Goal: Task Accomplishment & Management: Complete application form

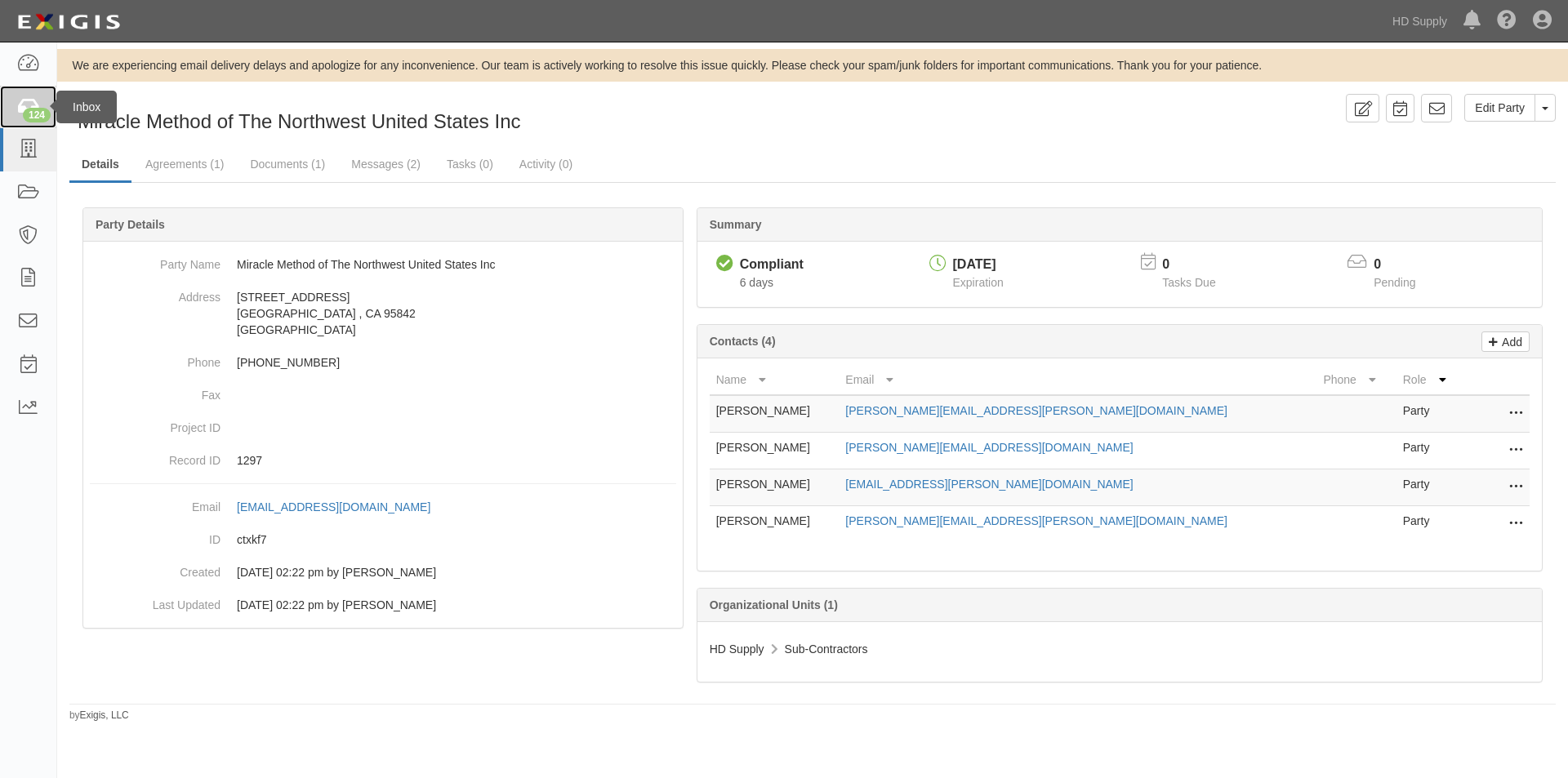
click at [47, 111] on div "124" at bounding box center [36, 115] width 28 height 14
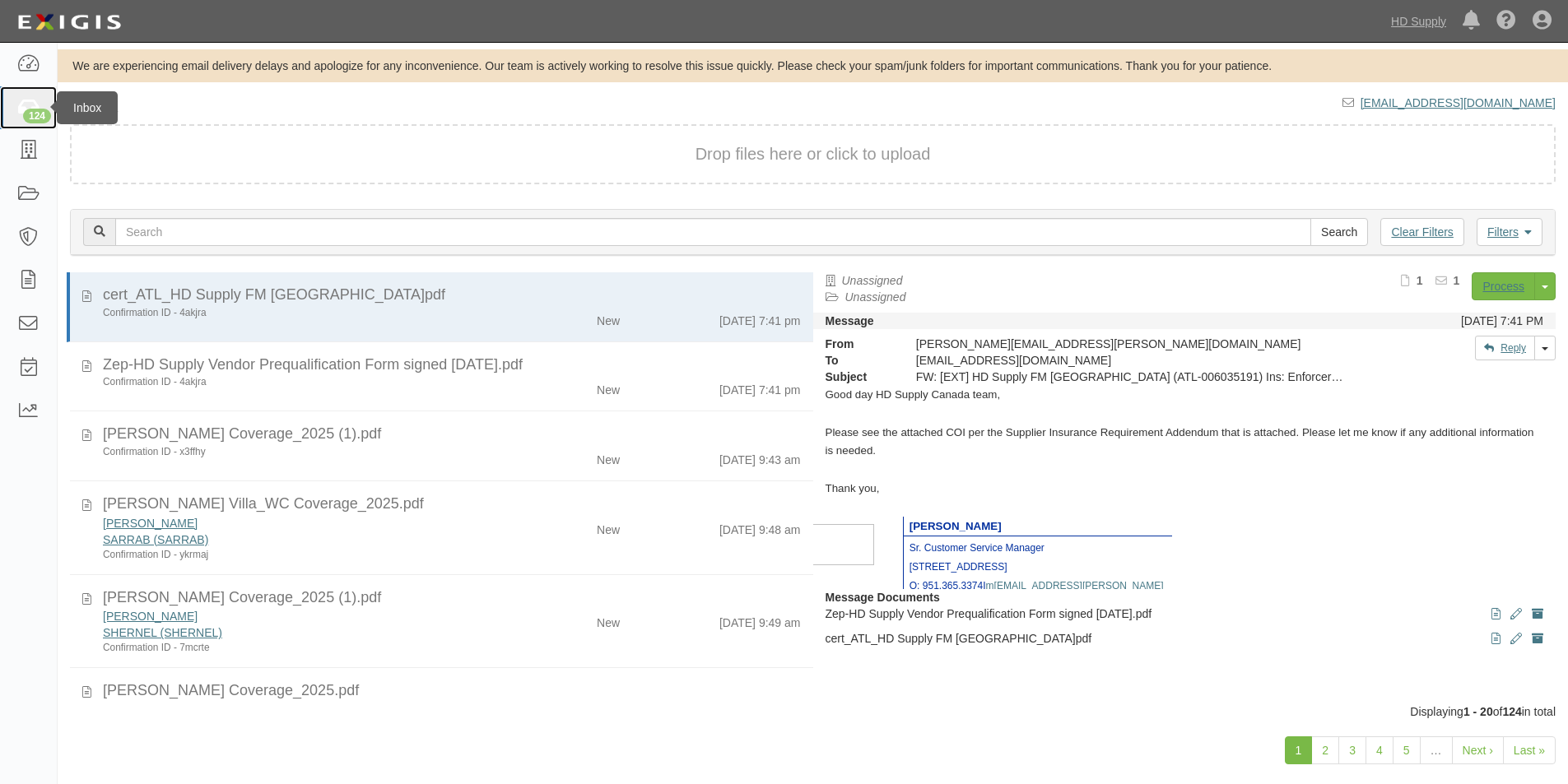
click at [32, 112] on div "124" at bounding box center [37, 116] width 28 height 14
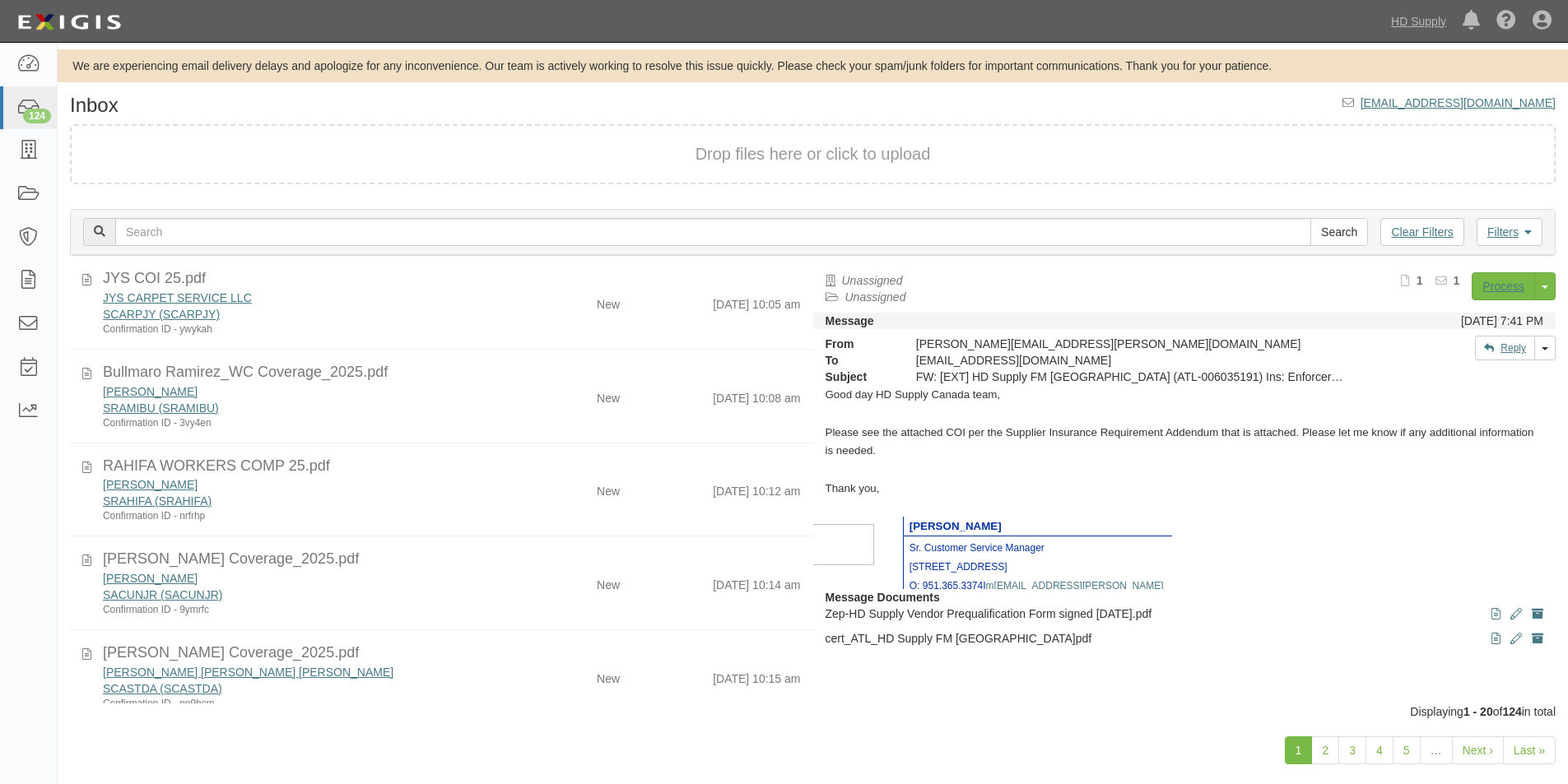
scroll to position [1376, 0]
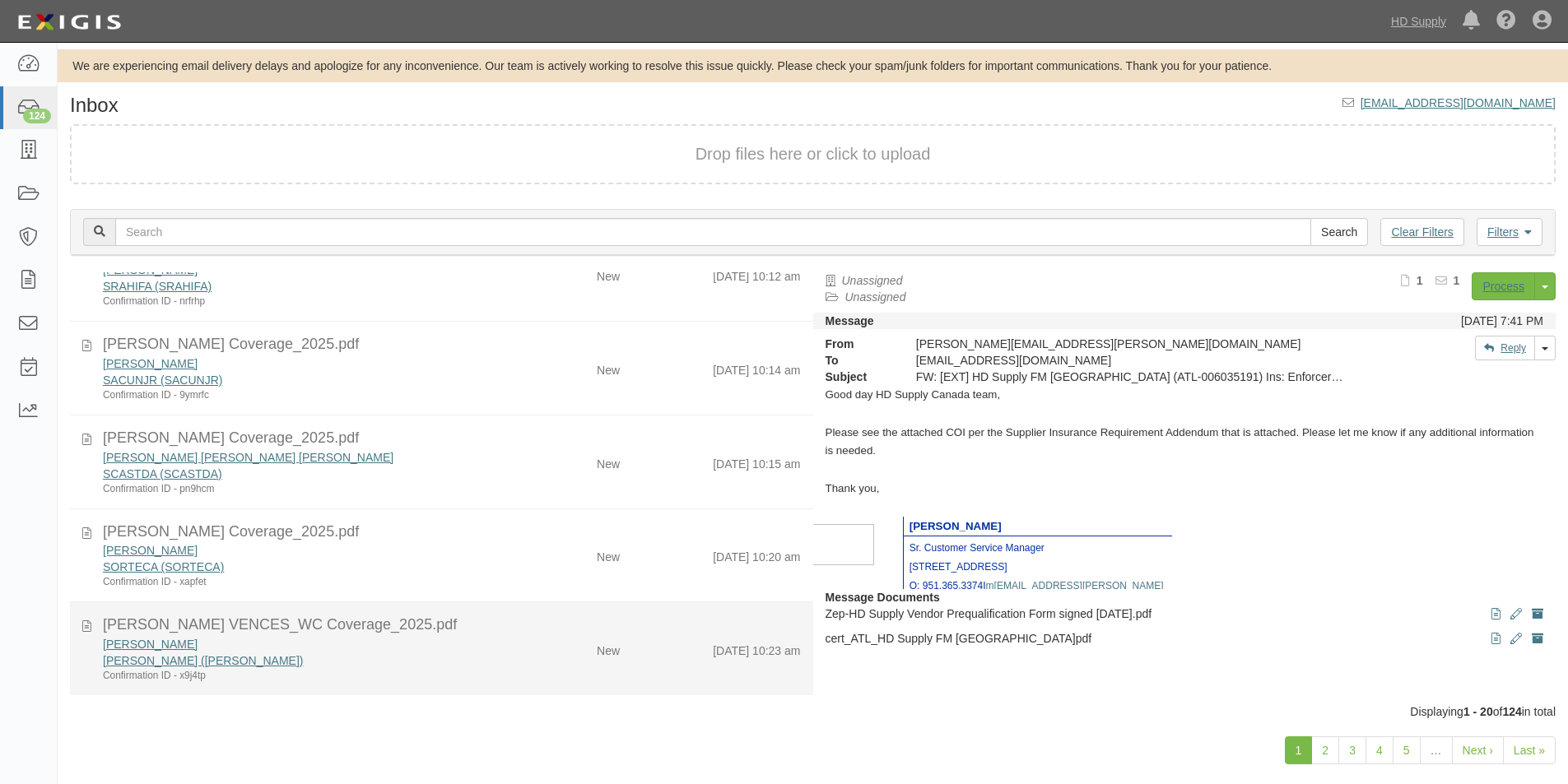
click at [499, 667] on div "CIPRIANO VENCES SVENCCI (SVENCCI) Confirmation ID - x9j4tp" at bounding box center [300, 659] width 421 height 47
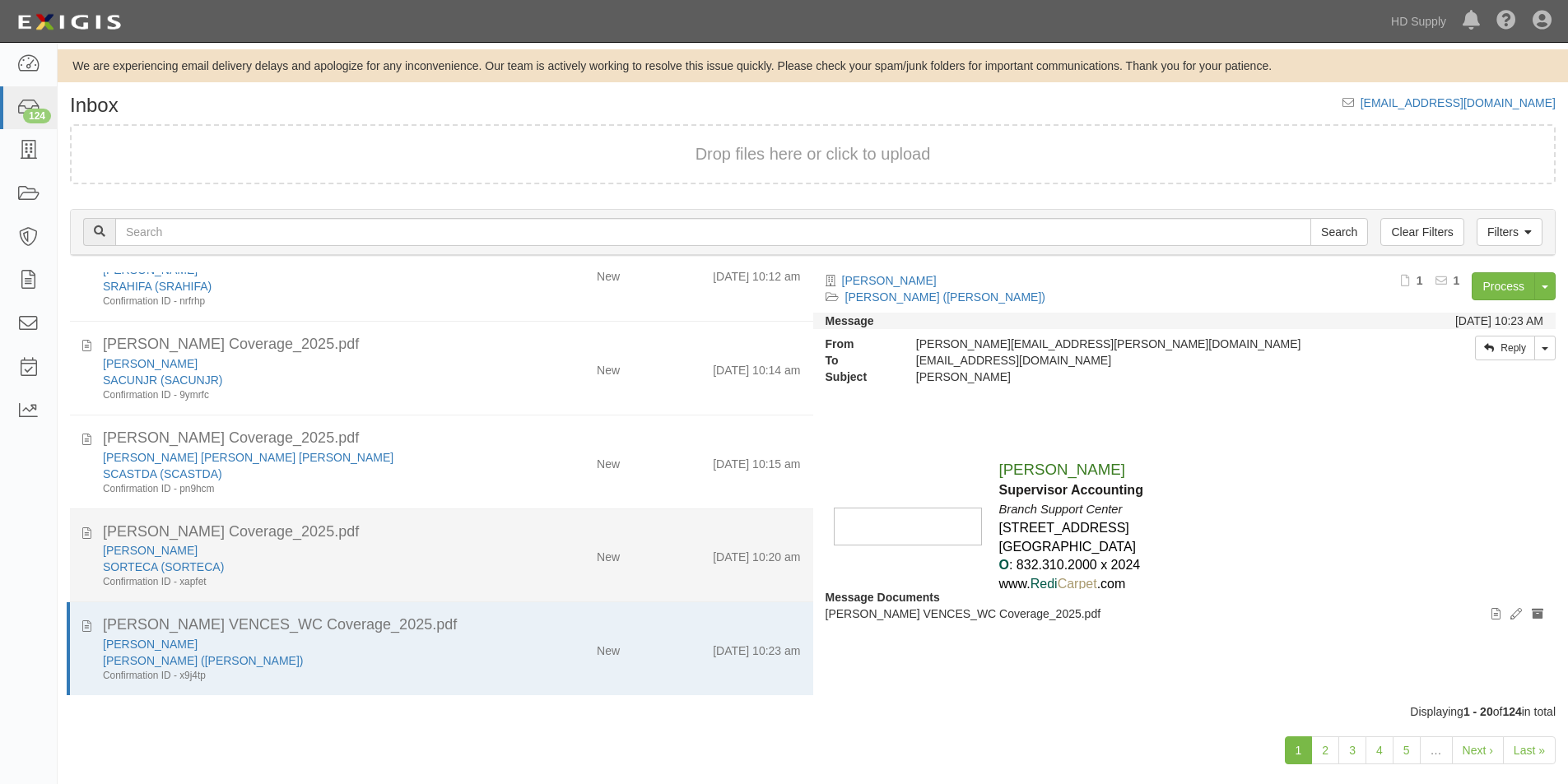
click at [452, 570] on div "SORTECA (SORTECA)" at bounding box center [301, 566] width 397 height 16
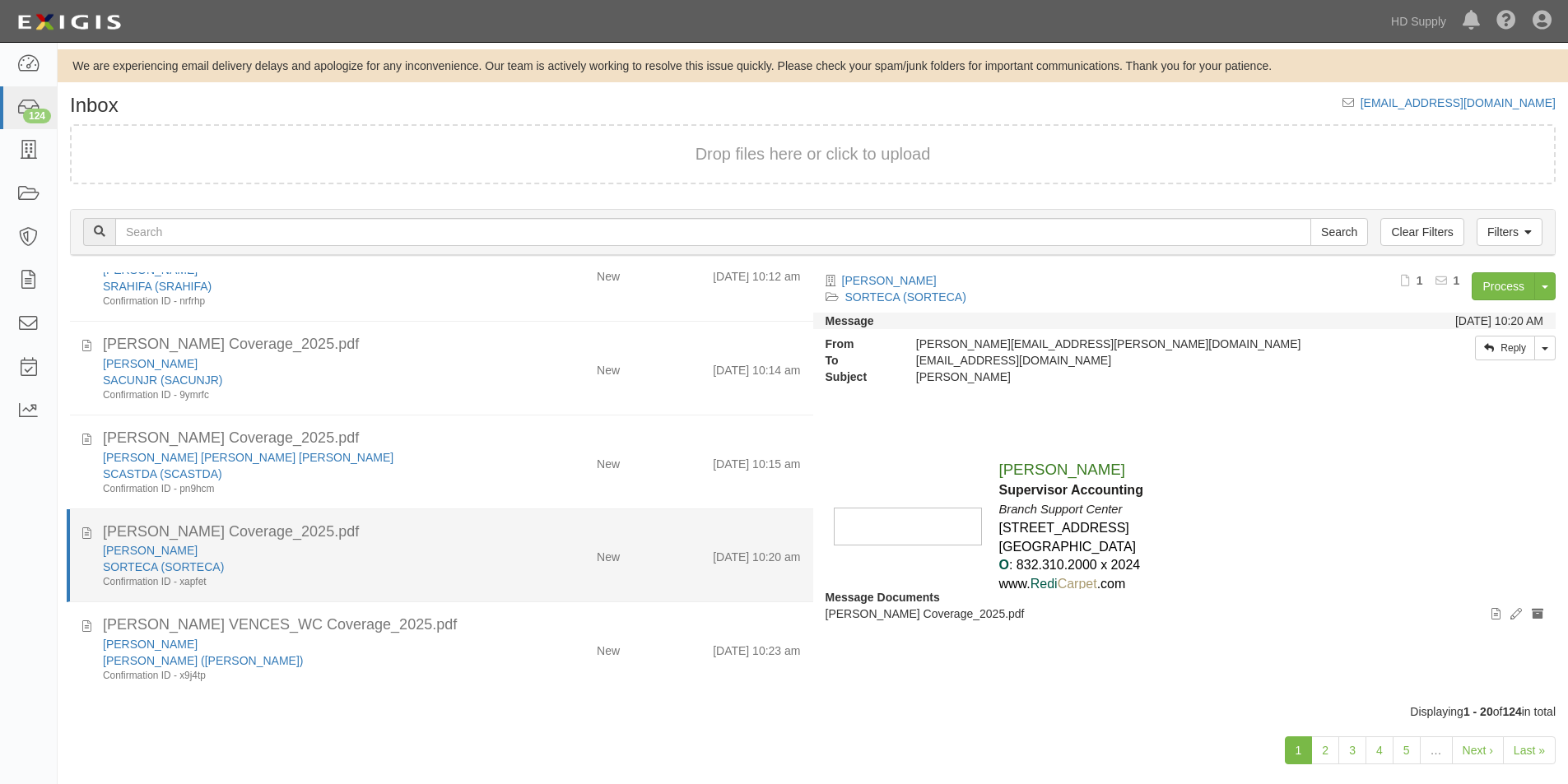
click at [468, 512] on li "CAROLINA ORTEGA_WC Coverage_2025.pdf CAROLINA ORTEGA SORTECA (SORTECA) Confirma…" at bounding box center [439, 556] width 747 height 94
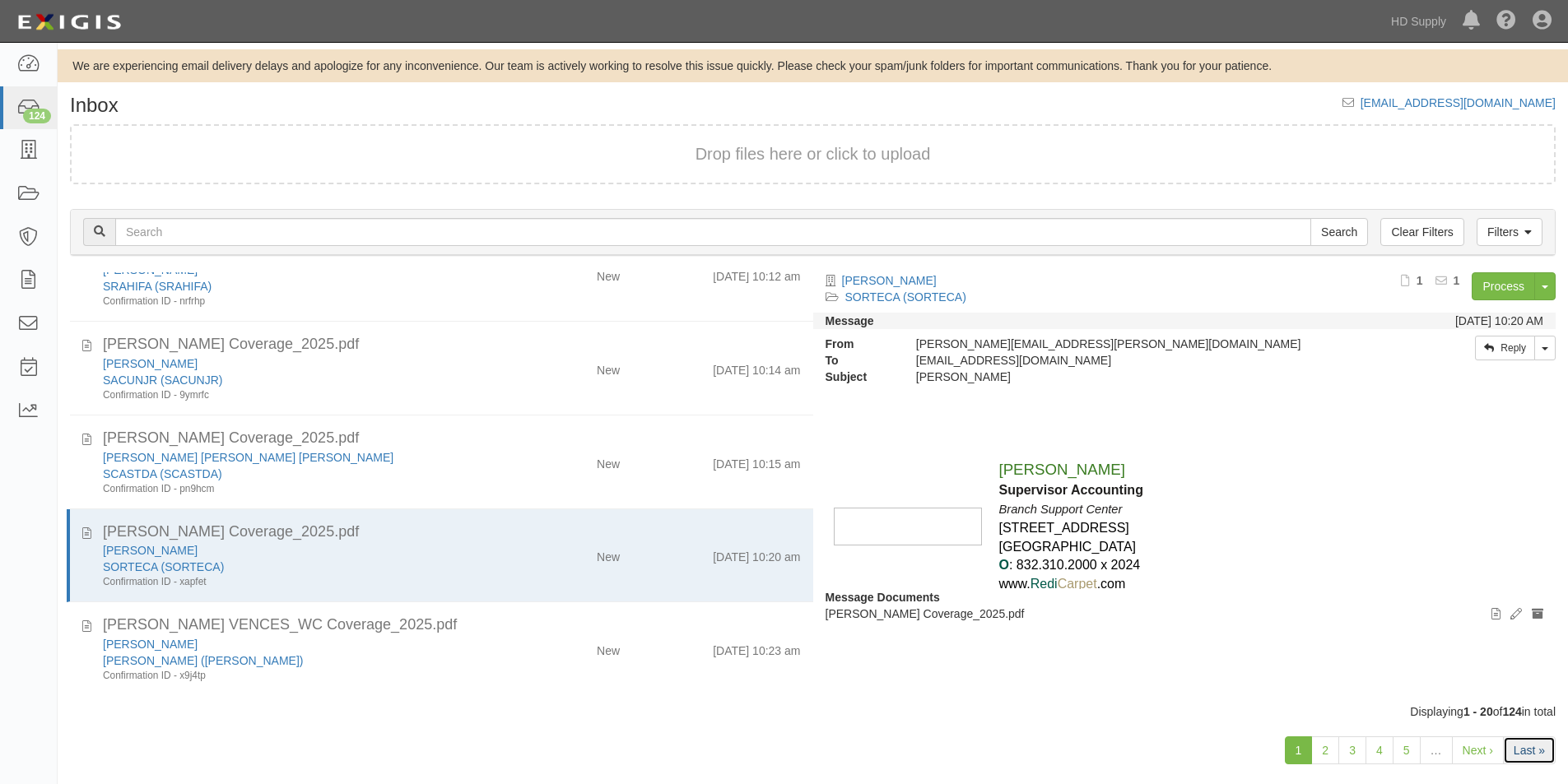
click at [1526, 758] on link "Last »" at bounding box center [1529, 750] width 53 height 28
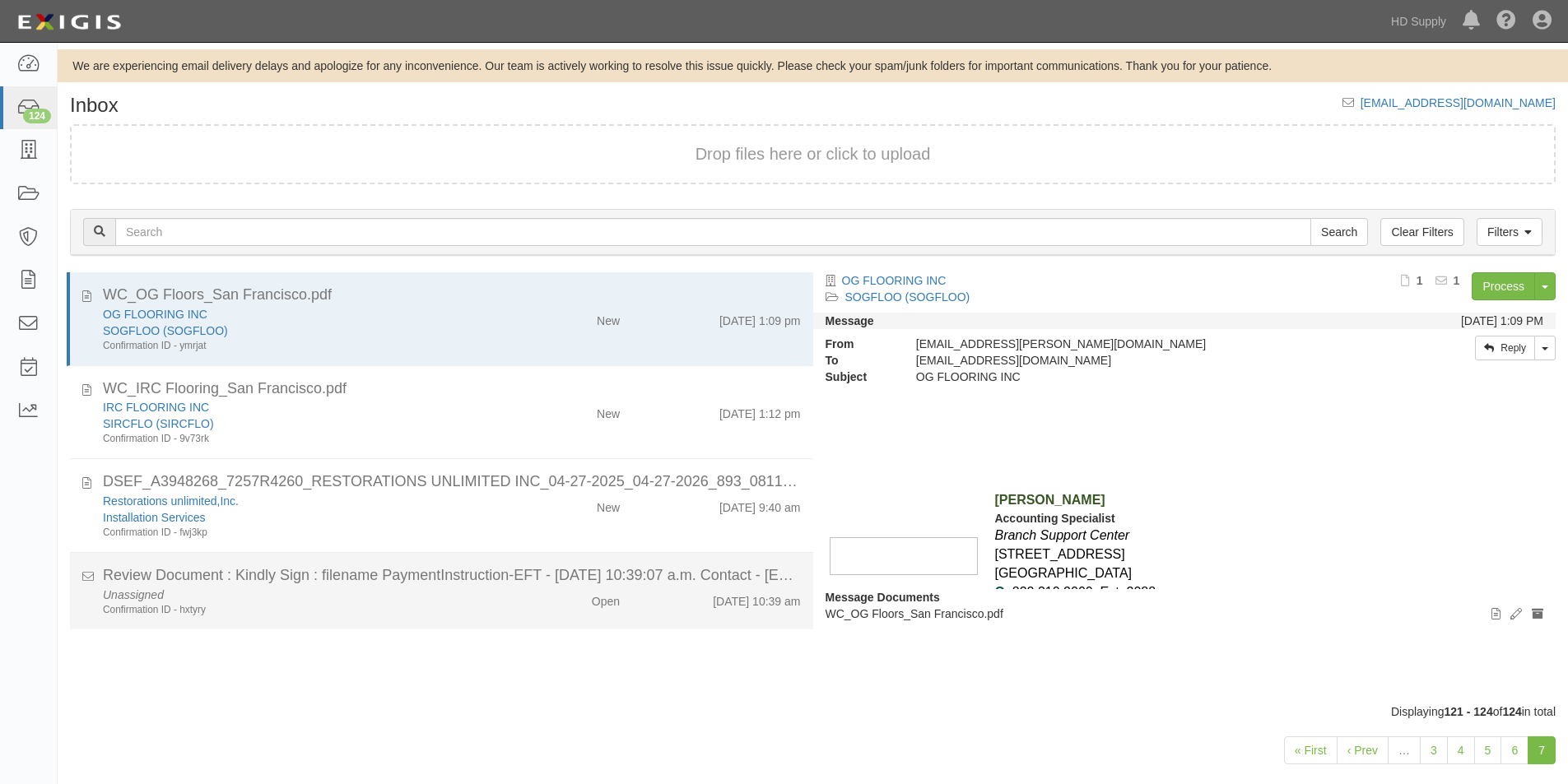
click at [471, 606] on div "Confirmation ID - hxtyry" at bounding box center [301, 610] width 397 height 14
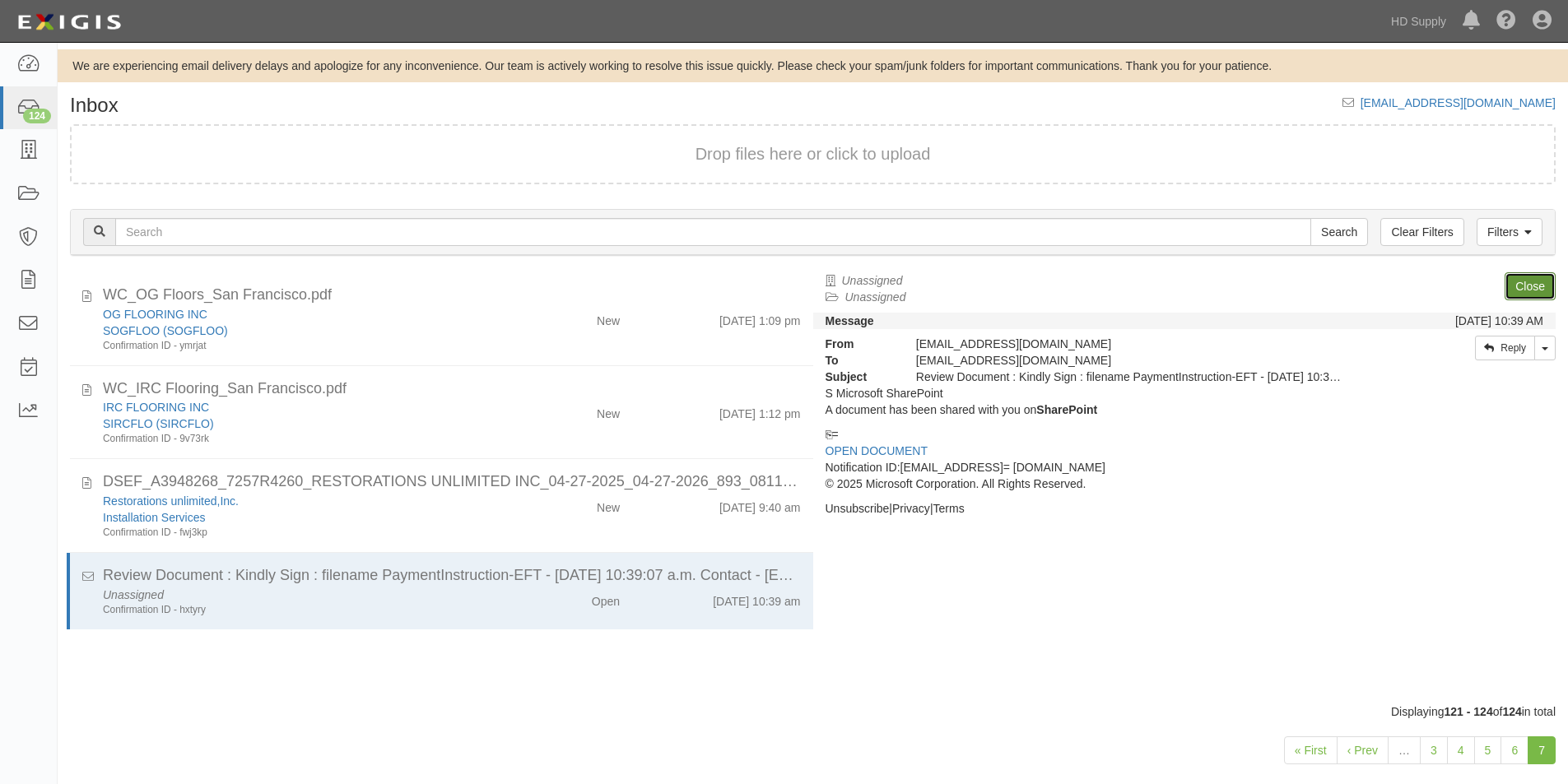
click at [1536, 278] on link "Close" at bounding box center [1530, 286] width 51 height 28
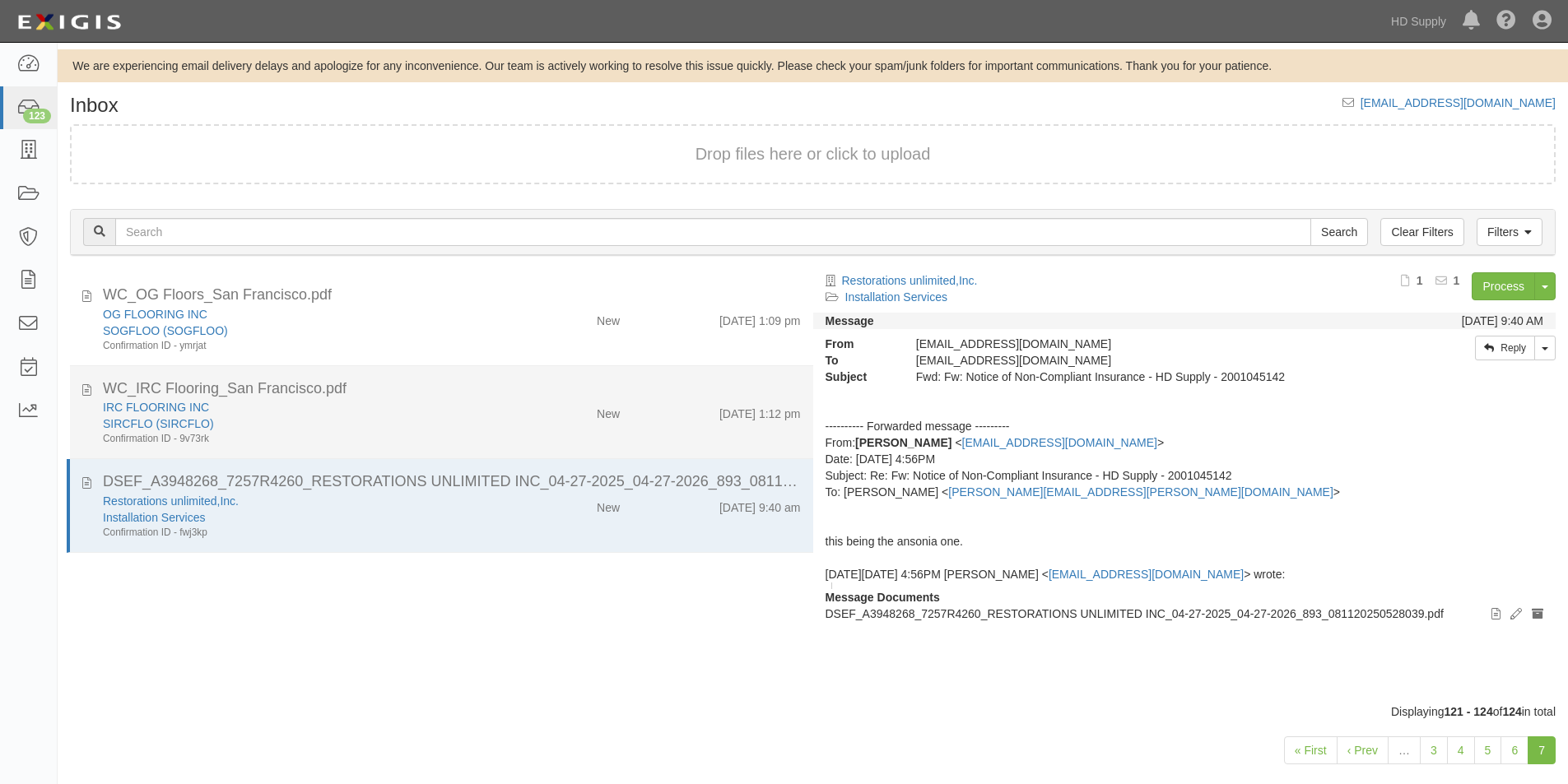
click at [512, 410] on div "New" at bounding box center [571, 410] width 120 height 23
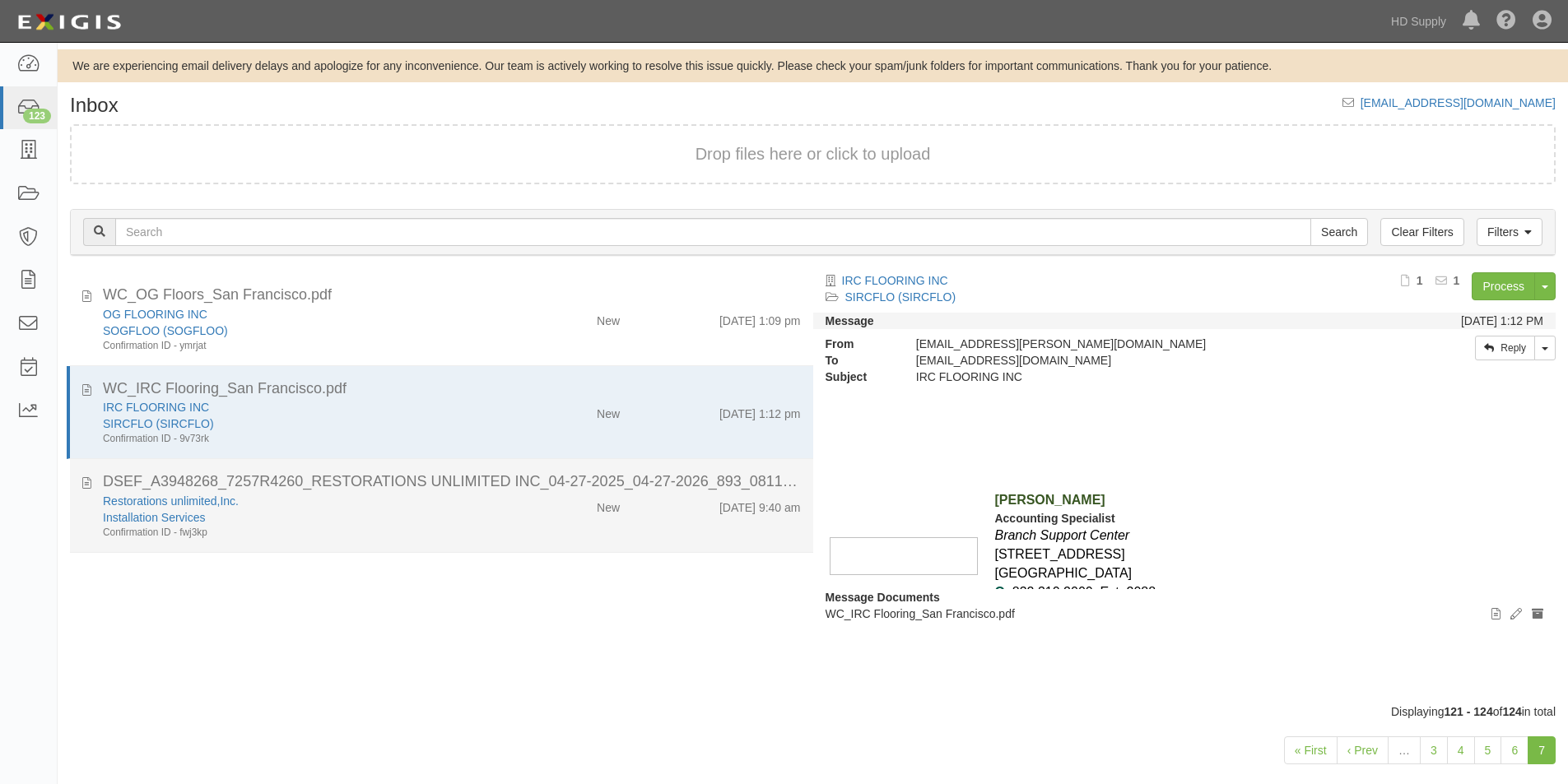
click at [487, 541] on li "DSEF_A3948268_7257R4260_RESTORATIONS UNLIMITED INC_04-27-2025_04-27-2026_893_08…" at bounding box center [441, 506] width 743 height 94
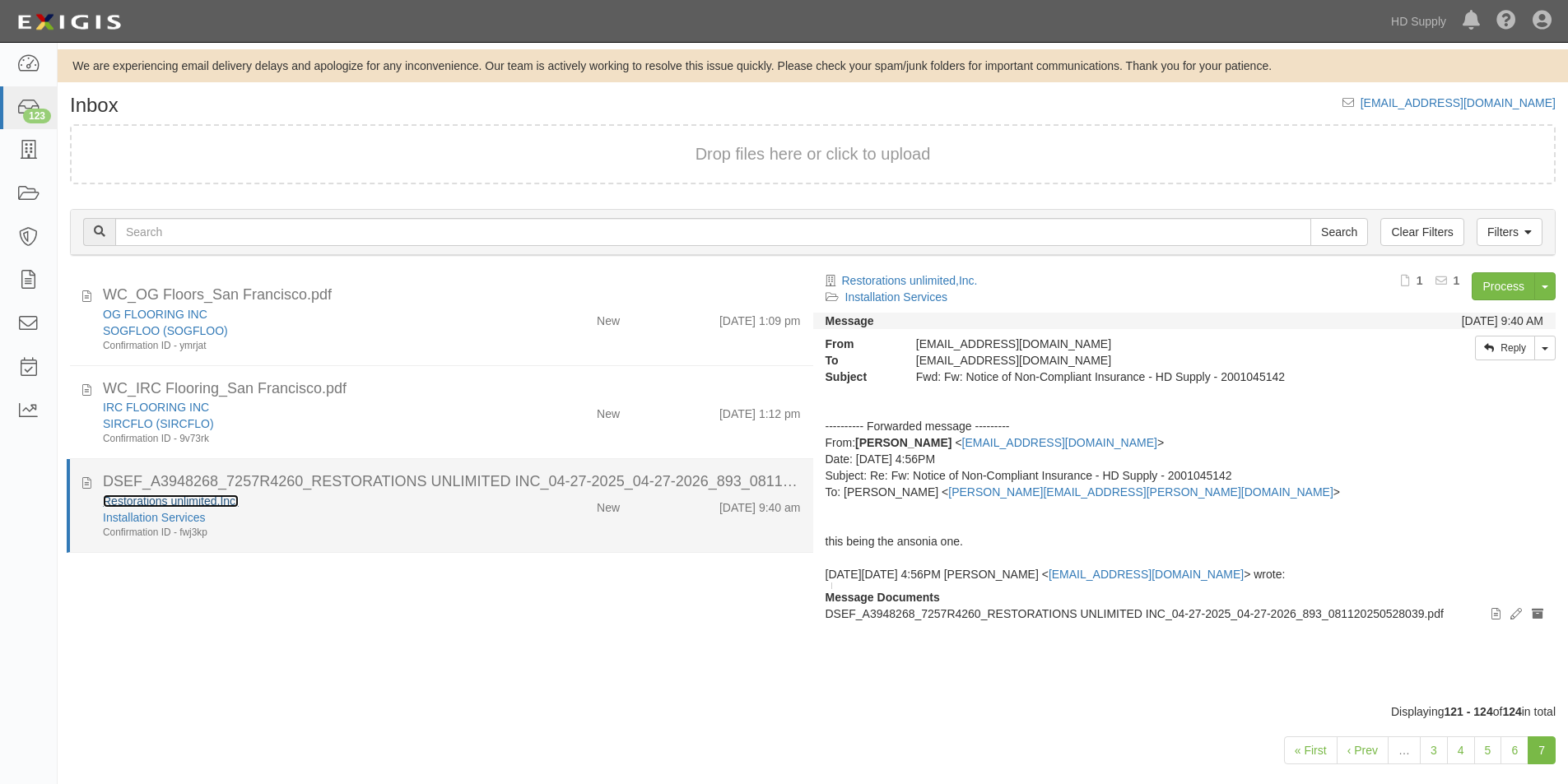
click at [215, 506] on link "Restorations unlimited,Inc." at bounding box center [171, 501] width 136 height 13
click at [90, 481] on div "DSEF_A3948268_7257R4260_RESTORATIONS UNLIMITED INC_04-27-2025_04-27-2026_893_08…" at bounding box center [451, 482] width 723 height 21
click at [86, 484] on icon at bounding box center [87, 480] width 9 height 18
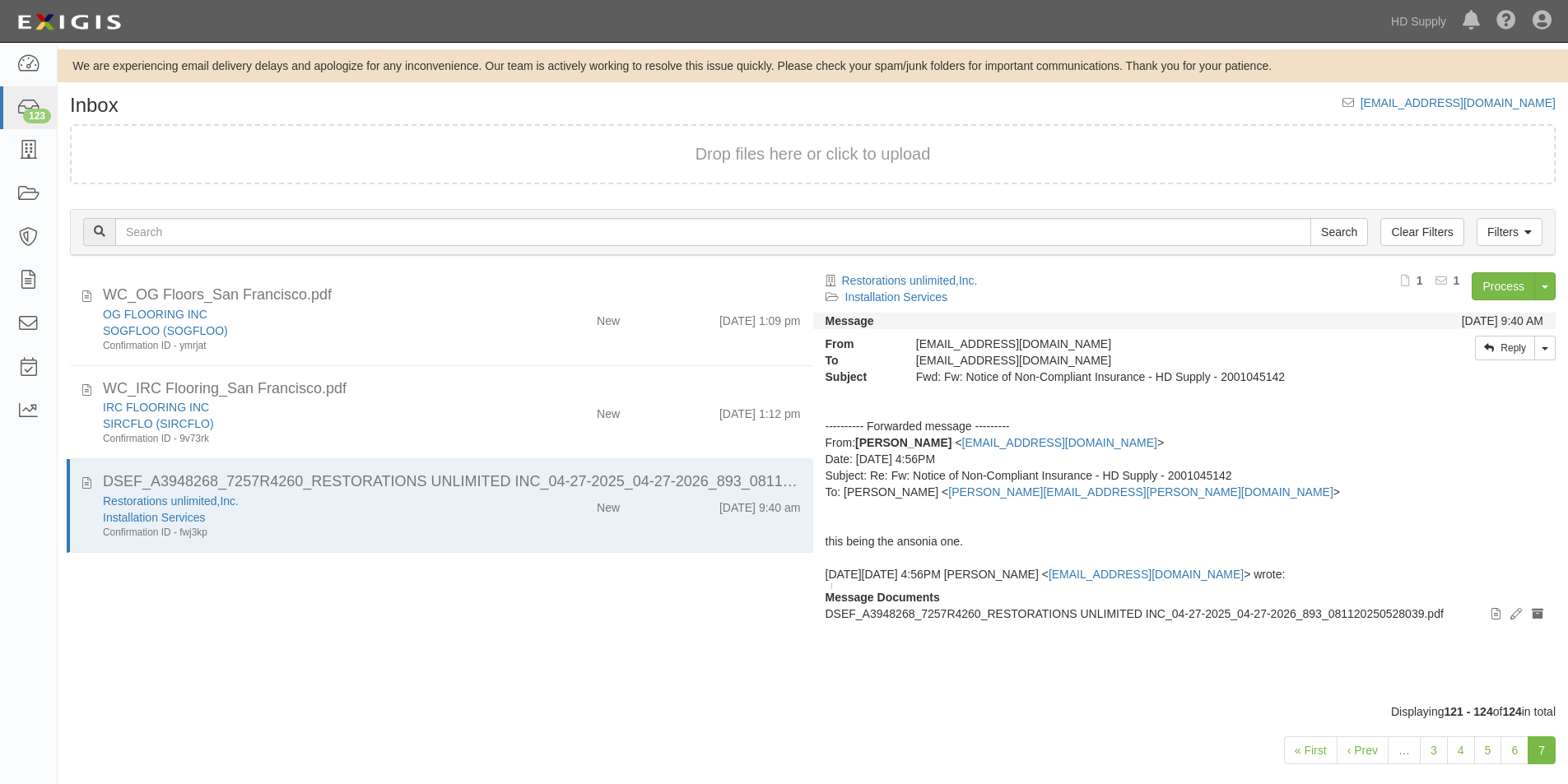
click at [191, 682] on div "WC_OG Floors_San Francisco.pdf OG FLOORING INC SOGFLOO (SOGFLOO) Confirmation I…" at bounding box center [436, 488] width 756 height 432
click at [1491, 287] on link "Process" at bounding box center [1503, 286] width 63 height 28
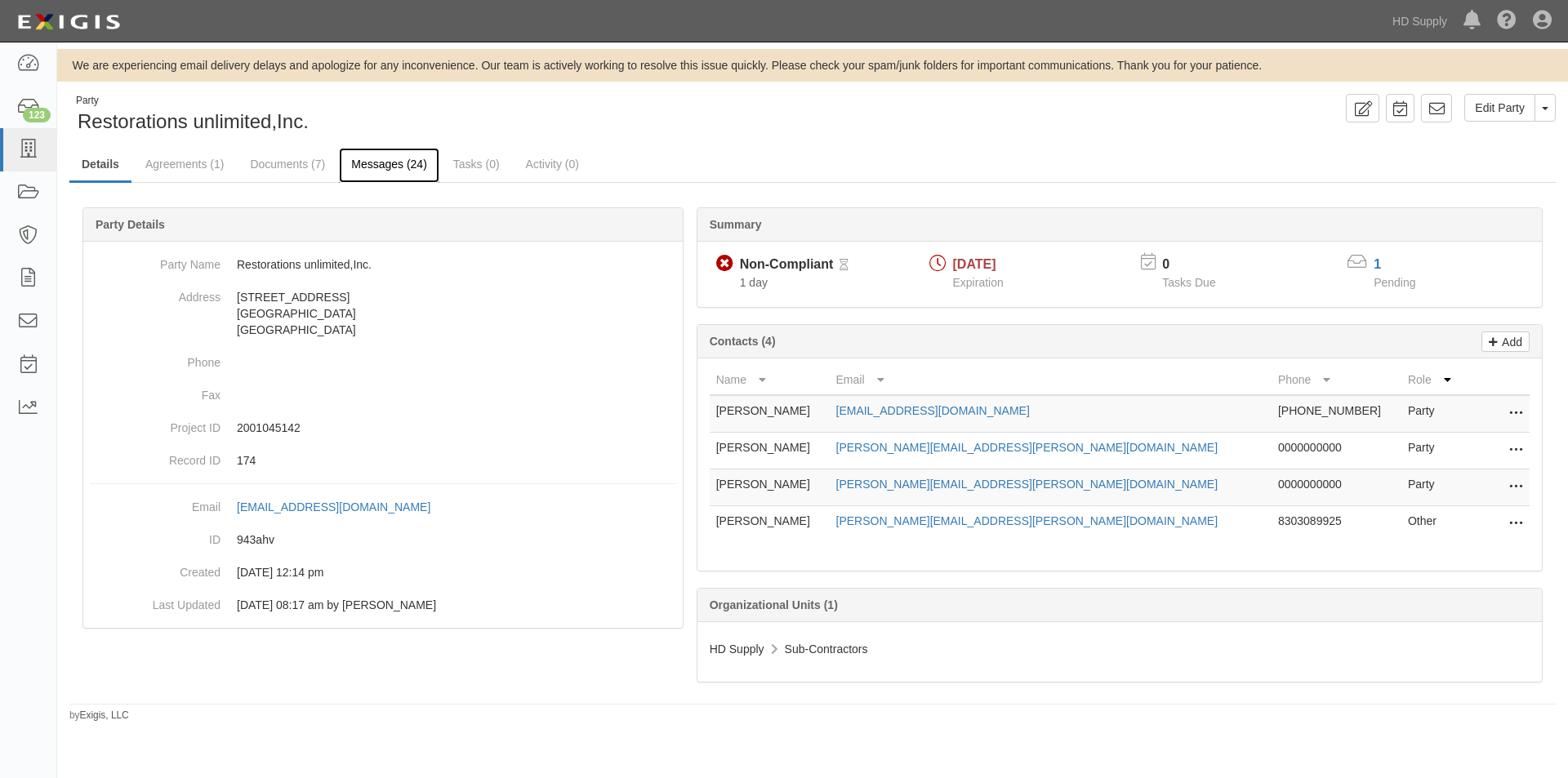
click at [395, 172] on link "Messages (24)" at bounding box center [389, 166] width 101 height 35
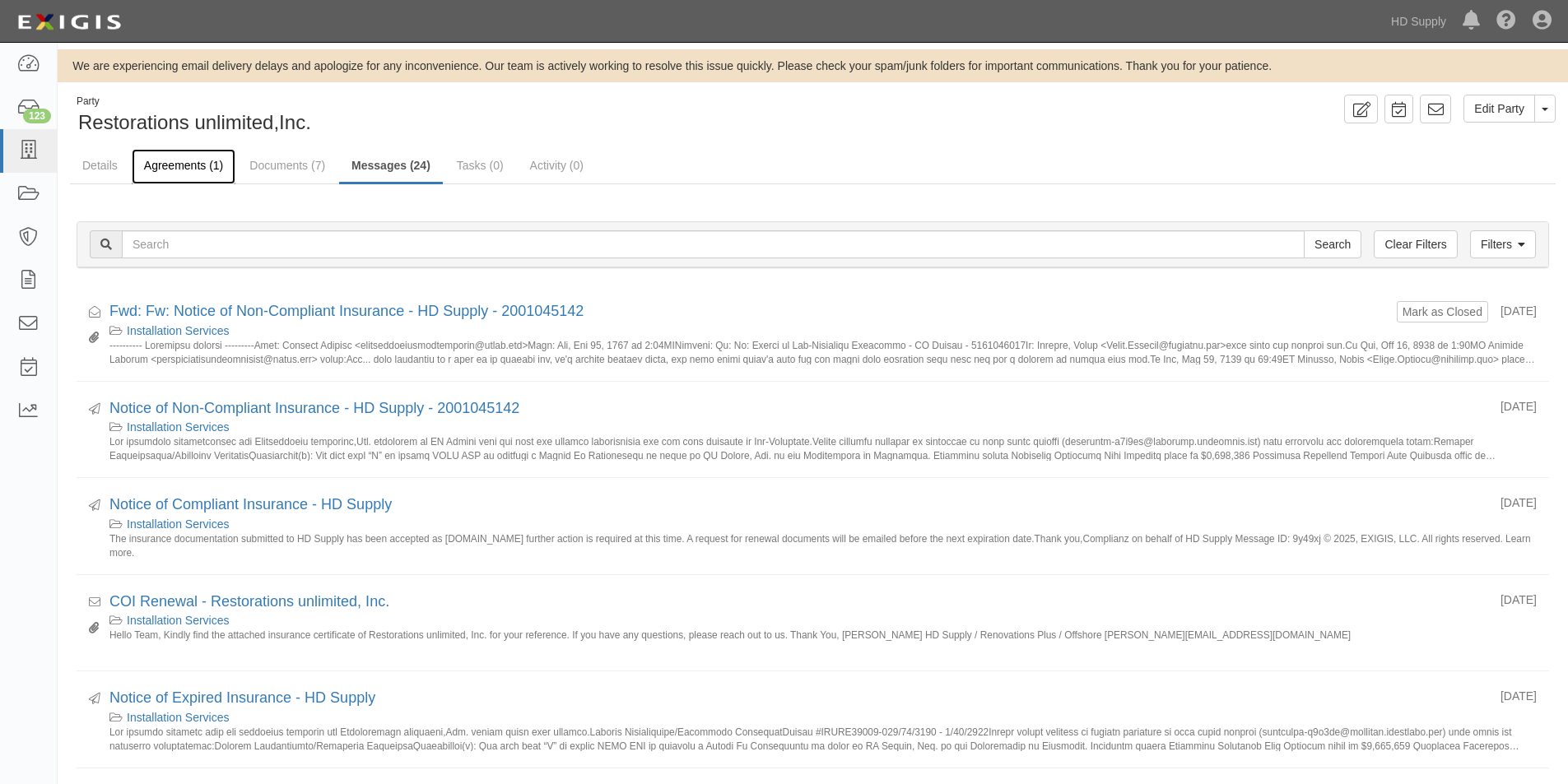
click at [210, 163] on link "Agreements (1)" at bounding box center [184, 167] width 104 height 36
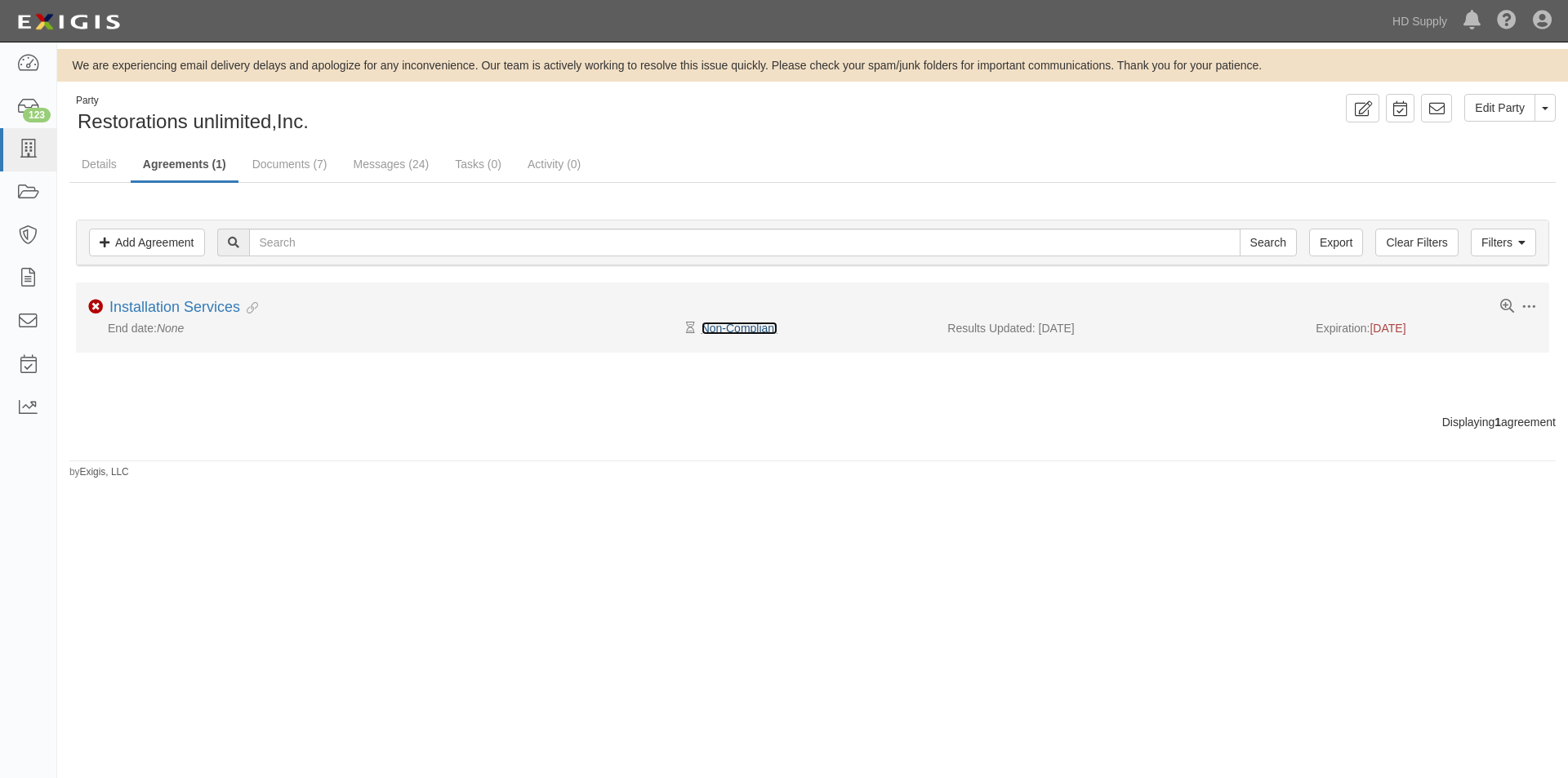
click at [727, 324] on link "Non-Compliant" at bounding box center [739, 328] width 76 height 13
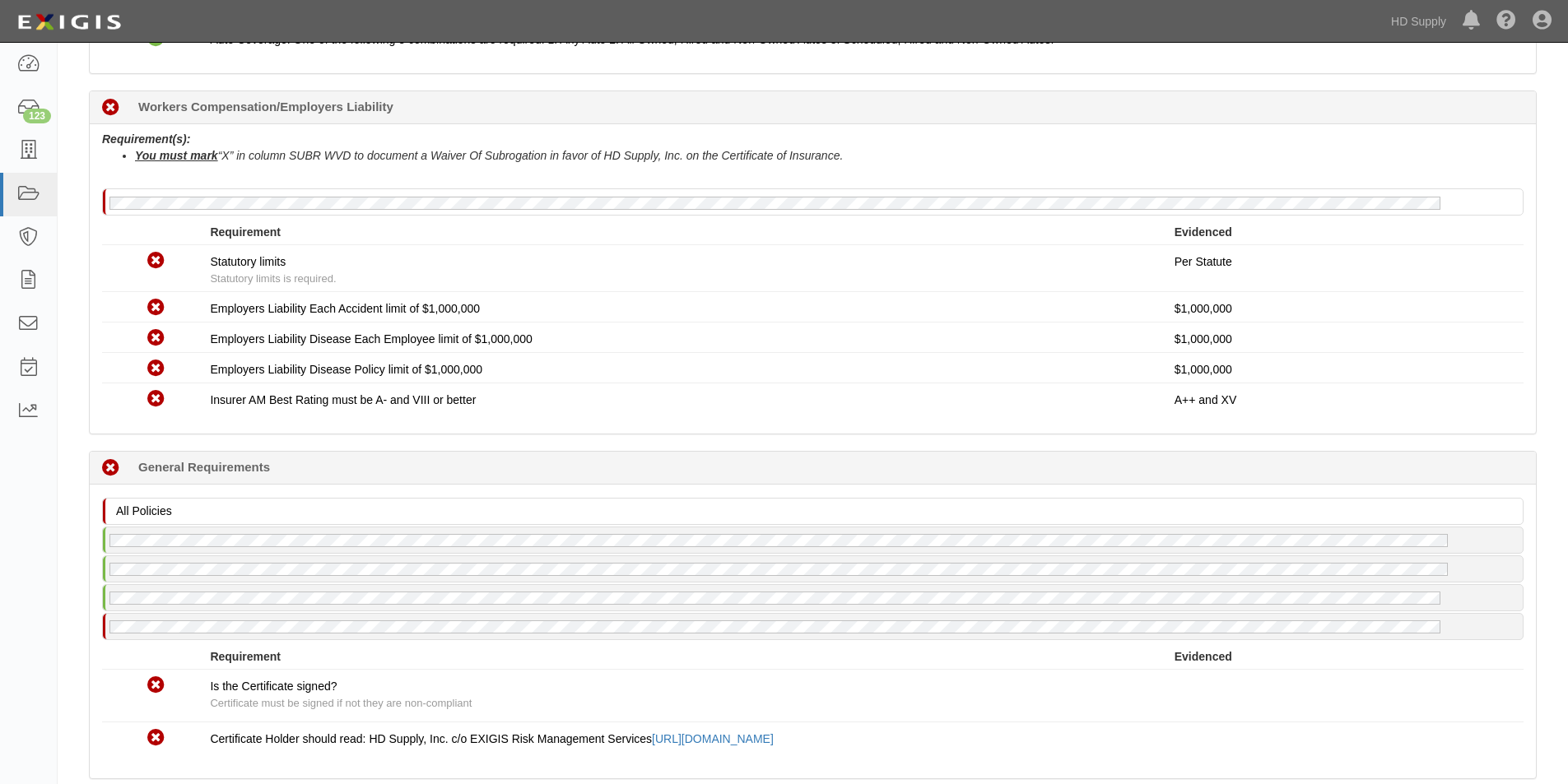
scroll to position [1173, 0]
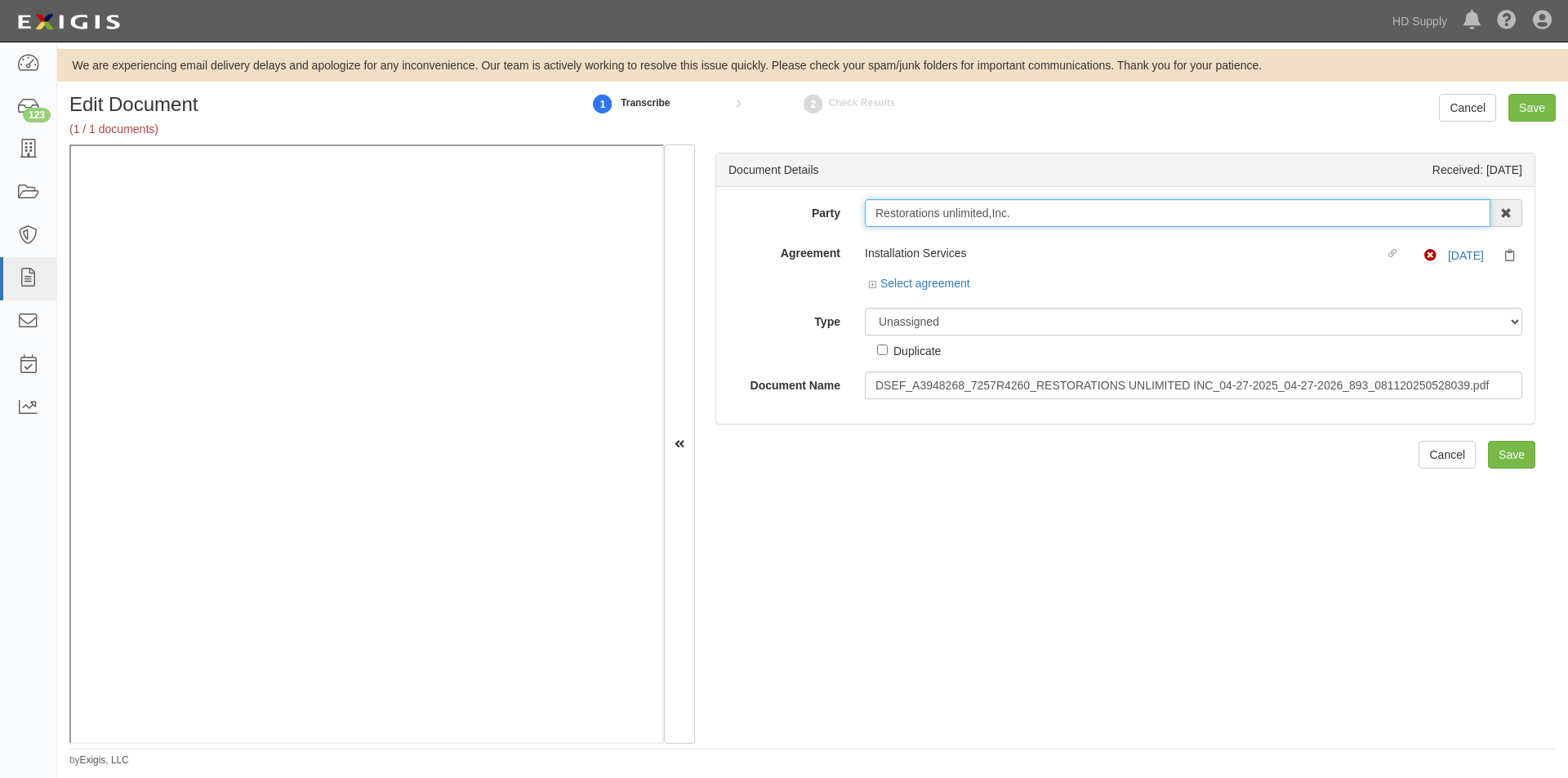
drag, startPoint x: 1016, startPoint y: 216, endPoint x: 862, endPoint y: 215, distance: 154.0
click at [862, 215] on div "Restorations unlimited,Inc. 1888 MILLS 1888 MILLS - IMPORT 2 PATRICIA 12 2XL CO…" at bounding box center [1193, 213] width 682 height 28
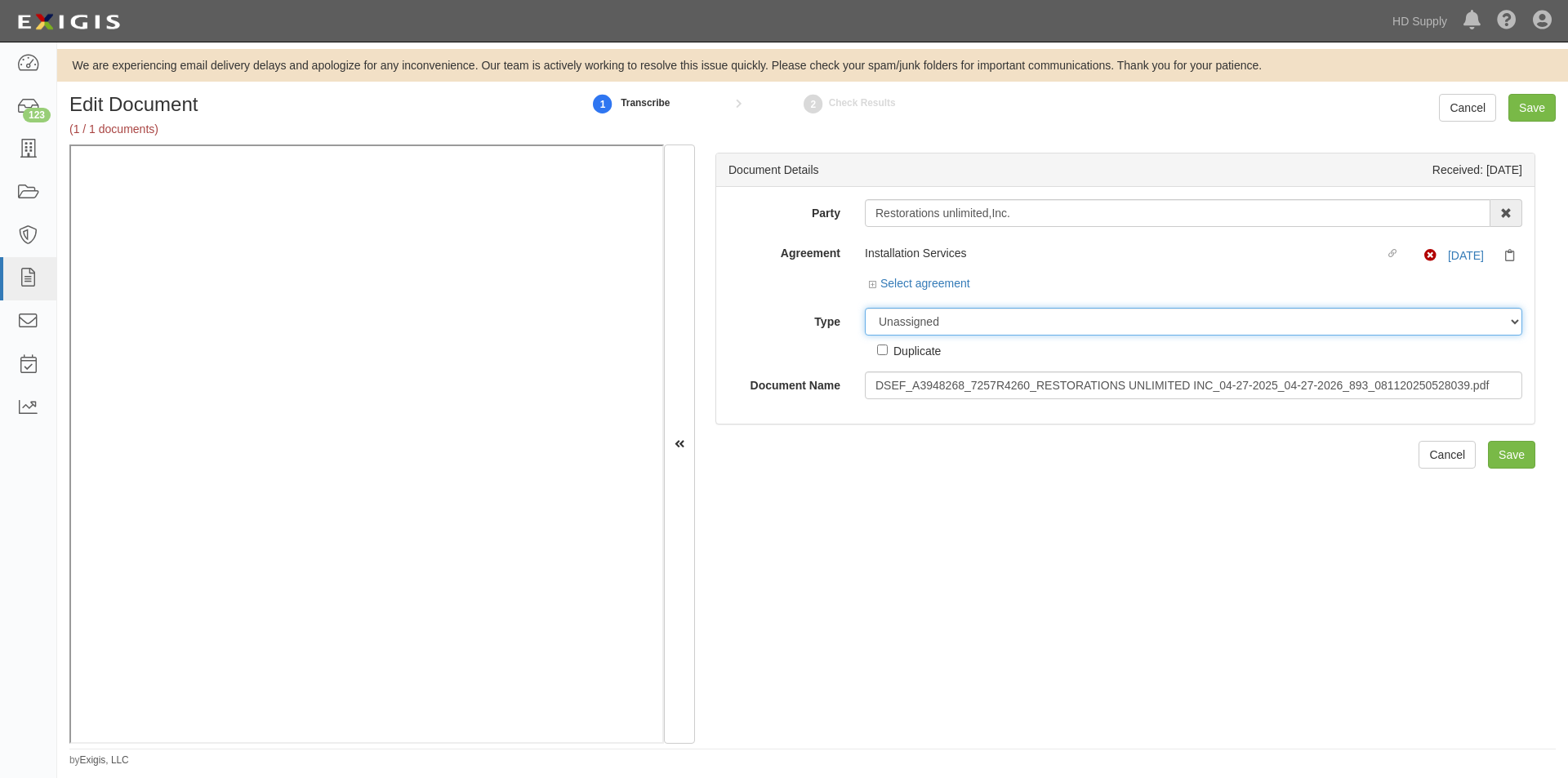
click at [905, 329] on select "Unassigned Binder Cancellation Notice Certificate Contract Endorsement Insuranc…" at bounding box center [1194, 321] width 657 height 28
select select "CertificateDetail"
click at [865, 307] on select "Unassigned Binder Cancellation Notice Certificate Contract Endorsement Insuranc…" at bounding box center [1194, 321] width 657 height 28
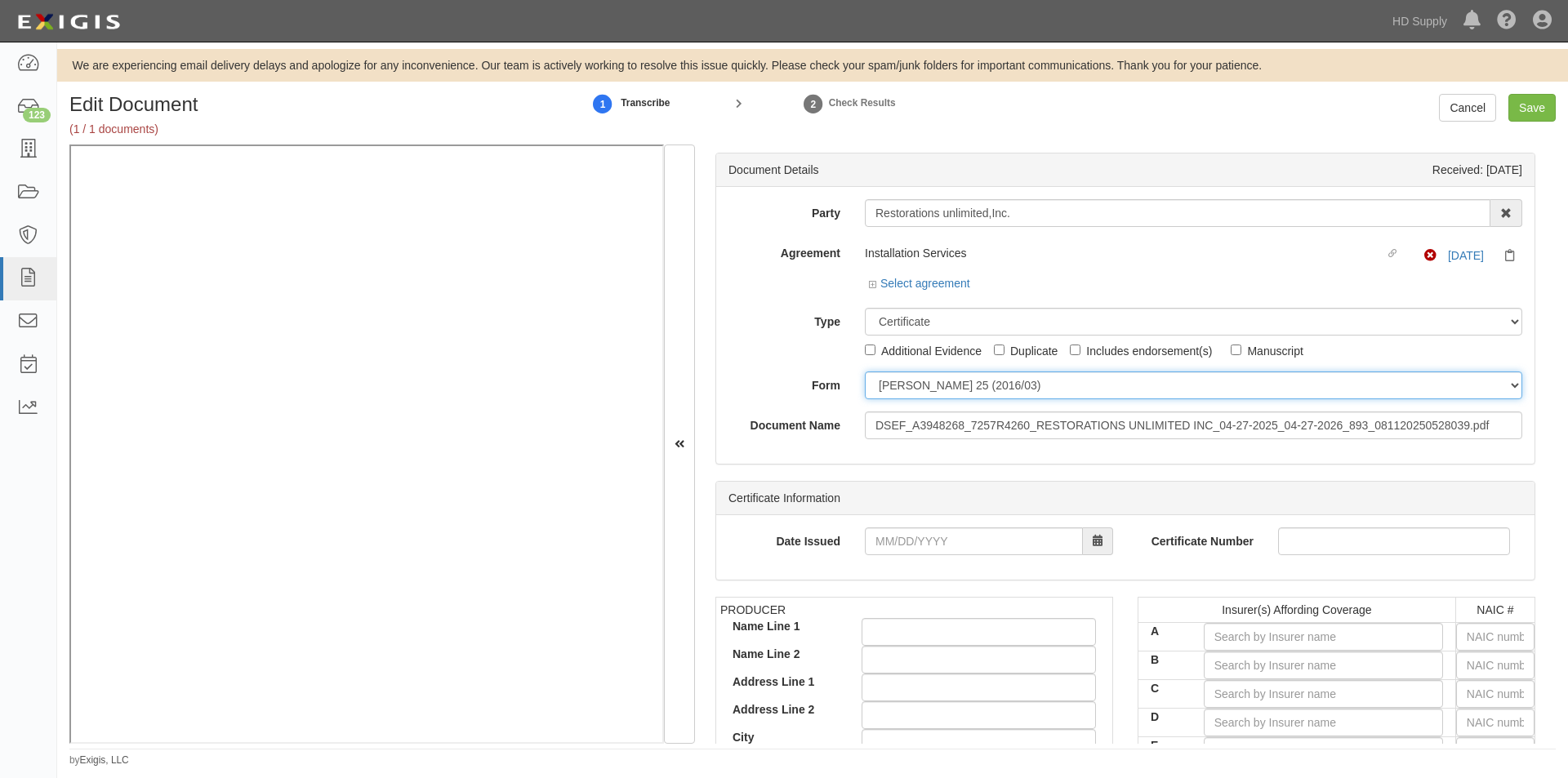
click at [901, 397] on select "ACORD 25 (2016/03) ACORD 101 ACORD 855 NY (2014/05) General" at bounding box center [1194, 385] width 657 height 28
select select "GeneralFormDetail"
click at [865, 372] on select "ACORD 25 (2016/03) ACORD 101 ACORD 855 NY (2014/05) General" at bounding box center [1194, 385] width 657 height 28
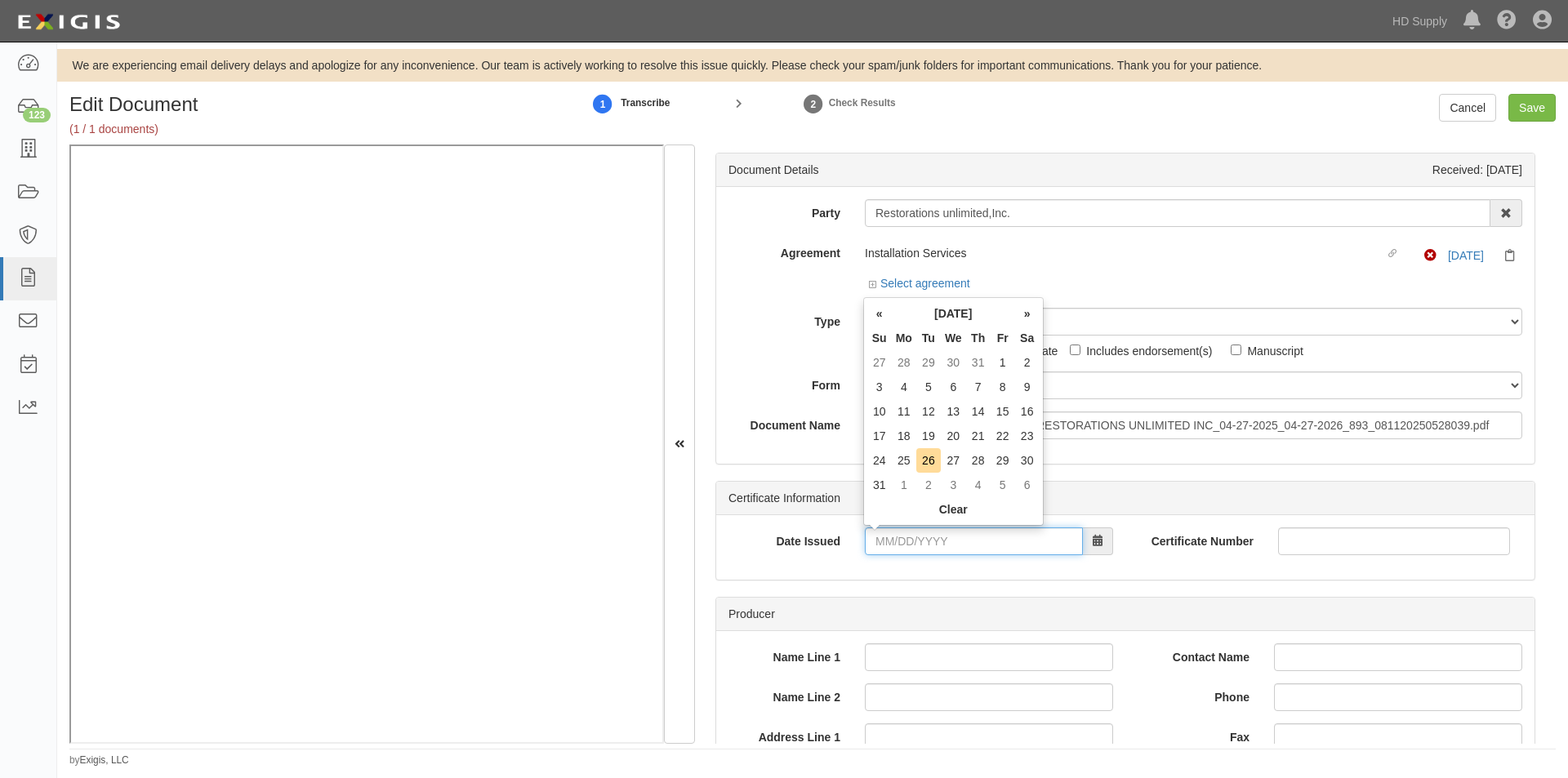
click at [993, 542] on input "Date Issued" at bounding box center [974, 541] width 218 height 28
click at [912, 419] on td "11" at bounding box center [904, 411] width 24 height 24
type input "08/11/2025"
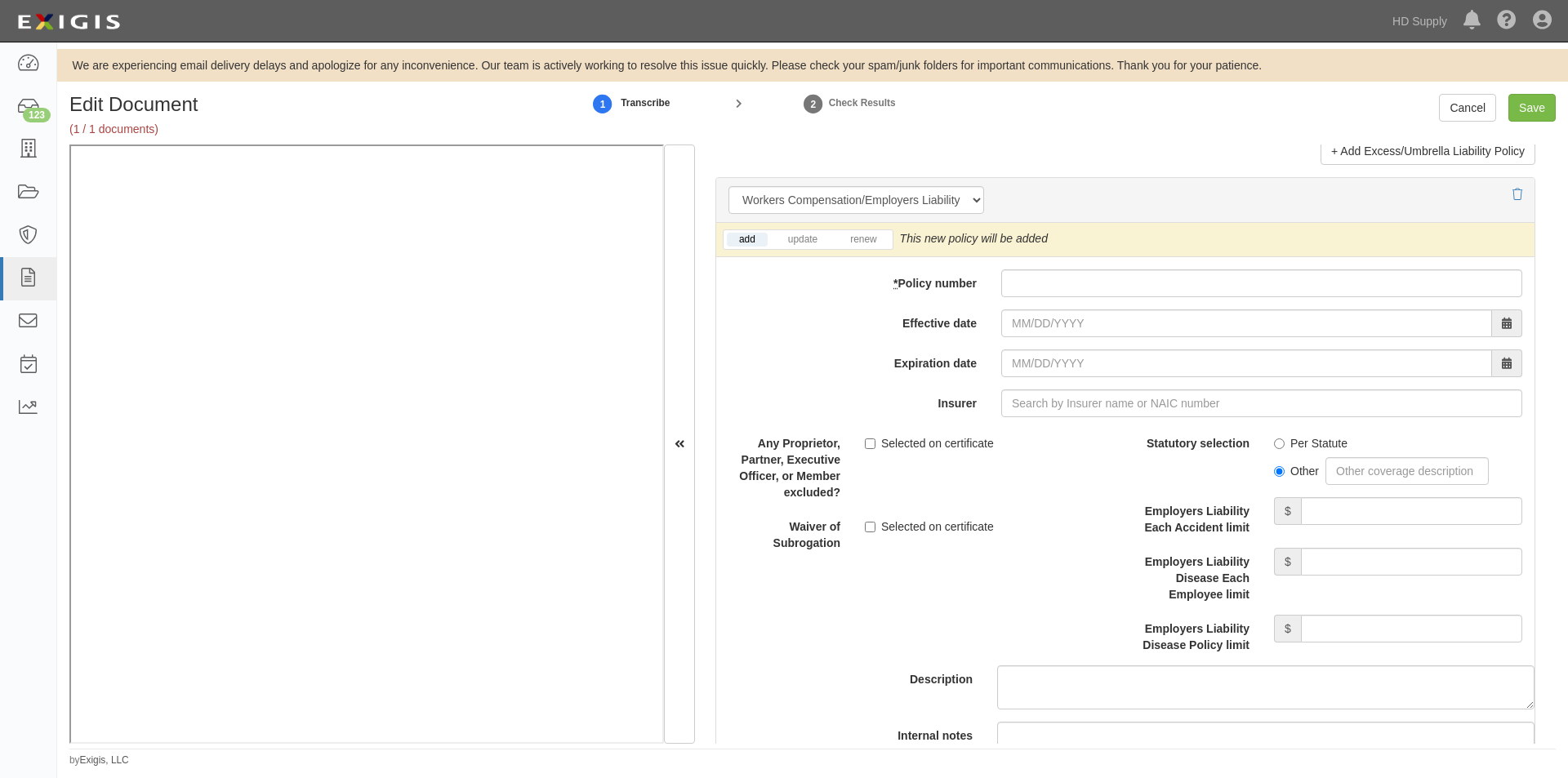
scroll to position [4061, 0]
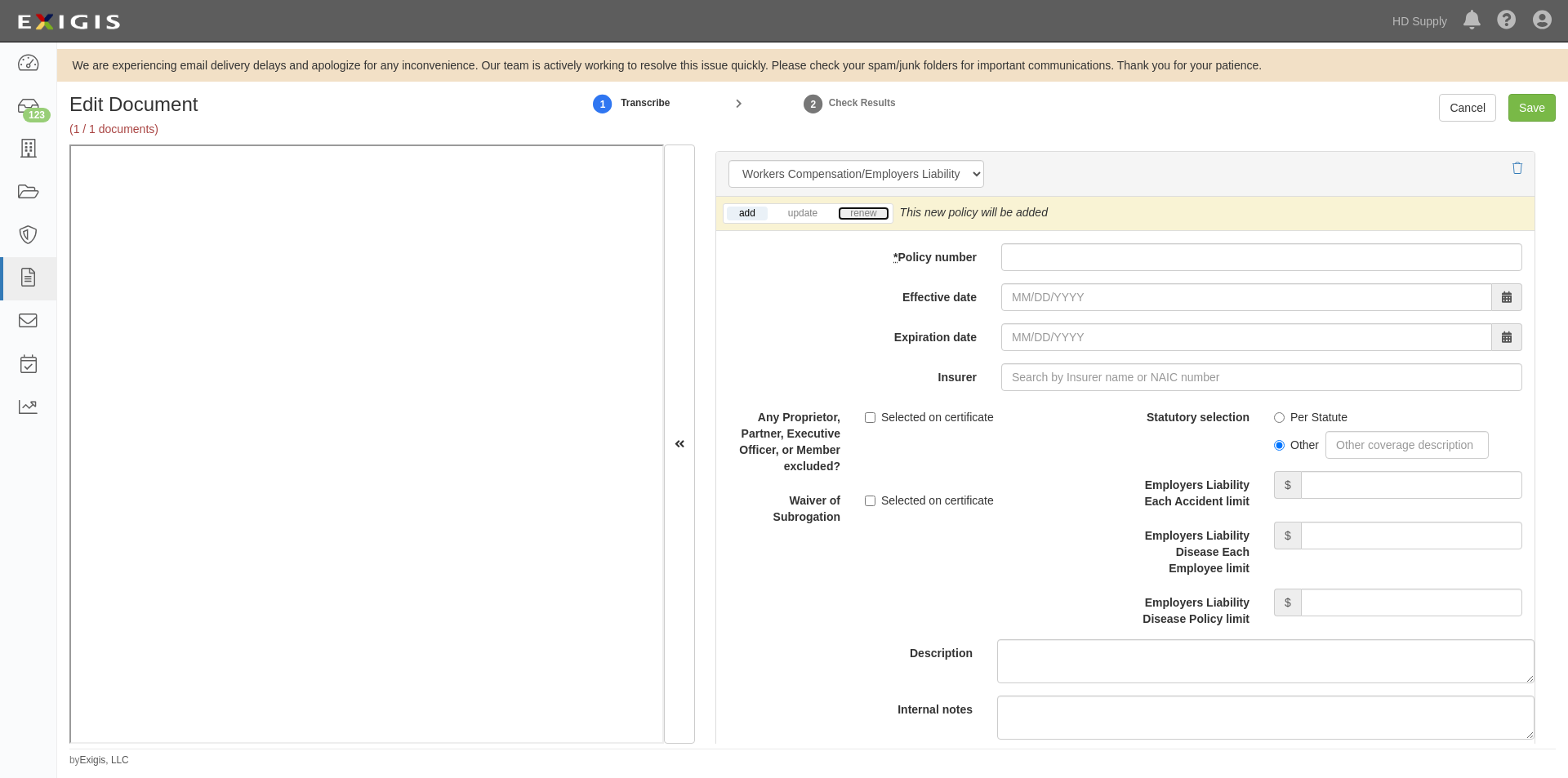
click at [869, 216] on link "renew" at bounding box center [863, 214] width 51 height 14
paste input "6JUB A3948268"
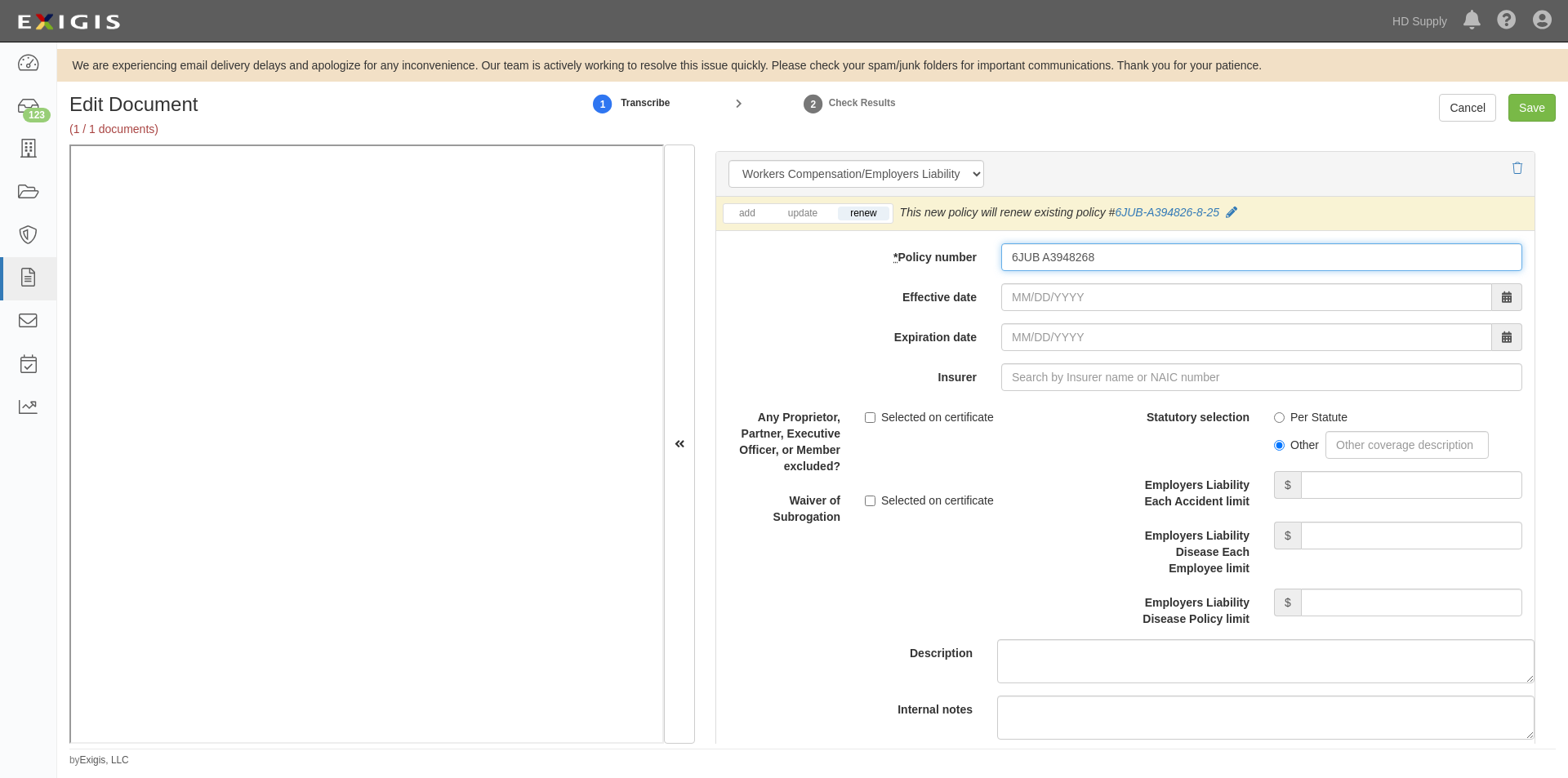
type input "6JUB A3948268"
click at [1063, 295] on input "Effective date" at bounding box center [1246, 297] width 491 height 28
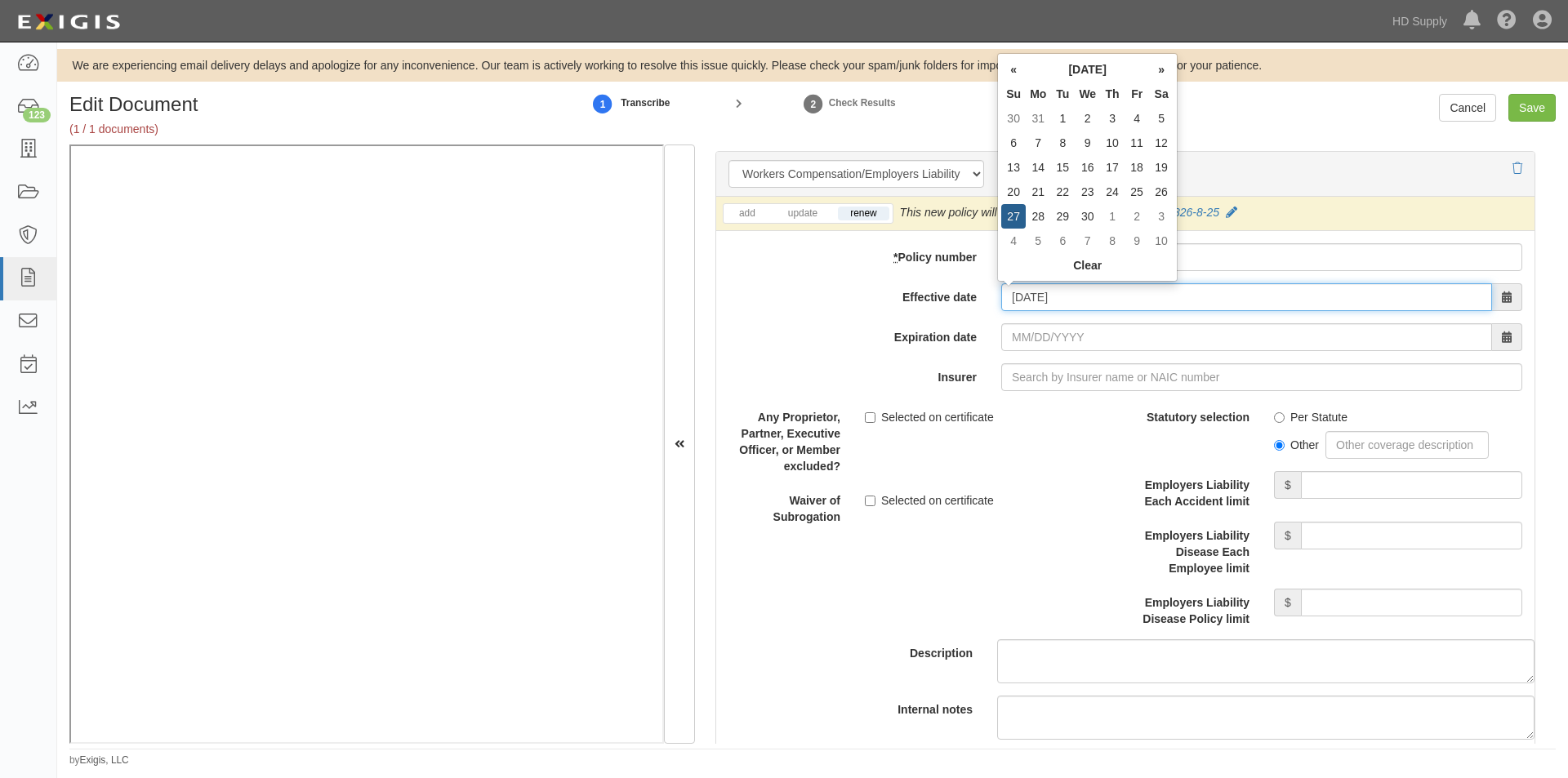
type input "04/27/2025"
type input "04/27/2026"
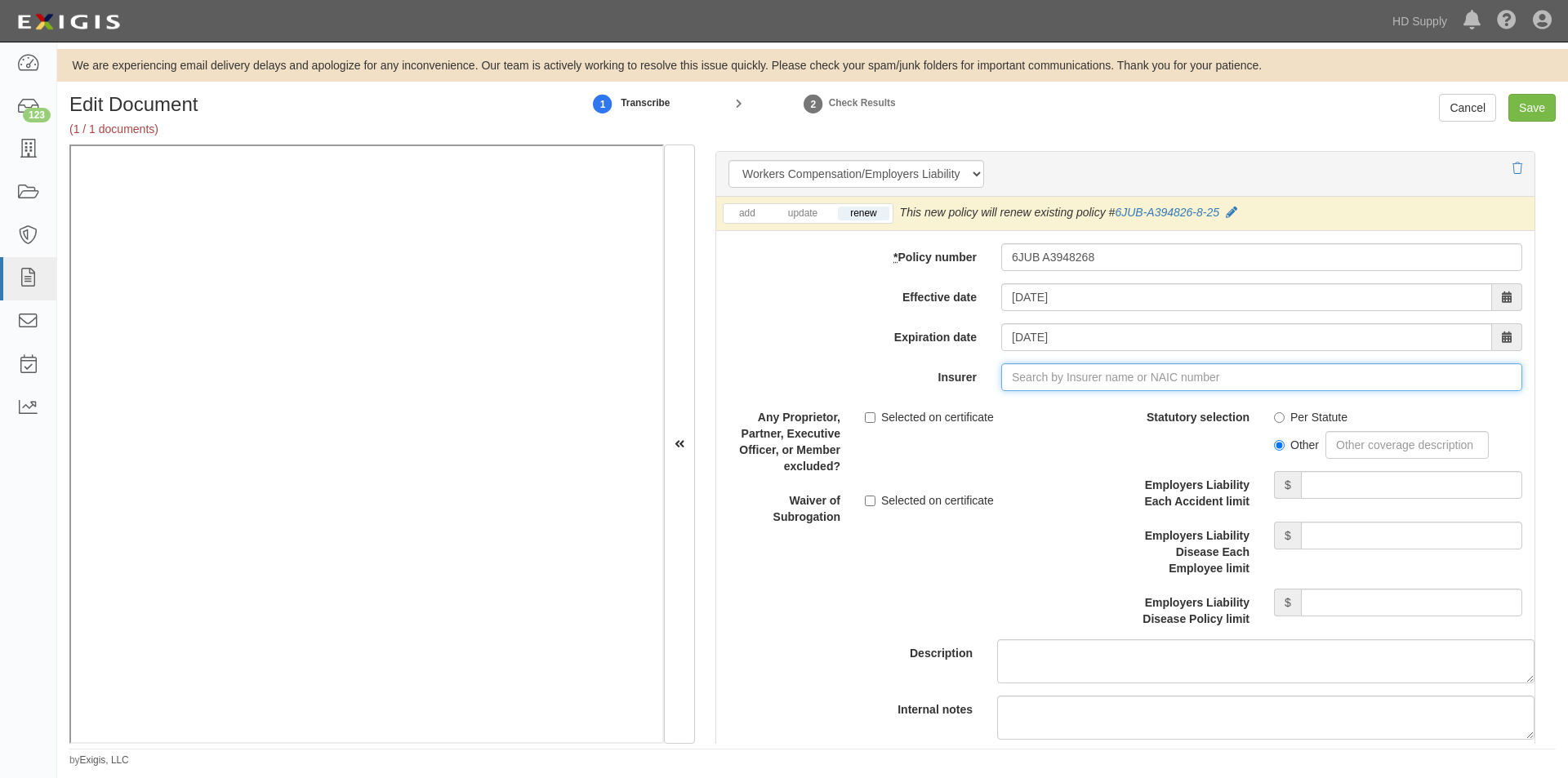
click at [1050, 381] on input "Insurer" at bounding box center [1261, 377] width 521 height 28
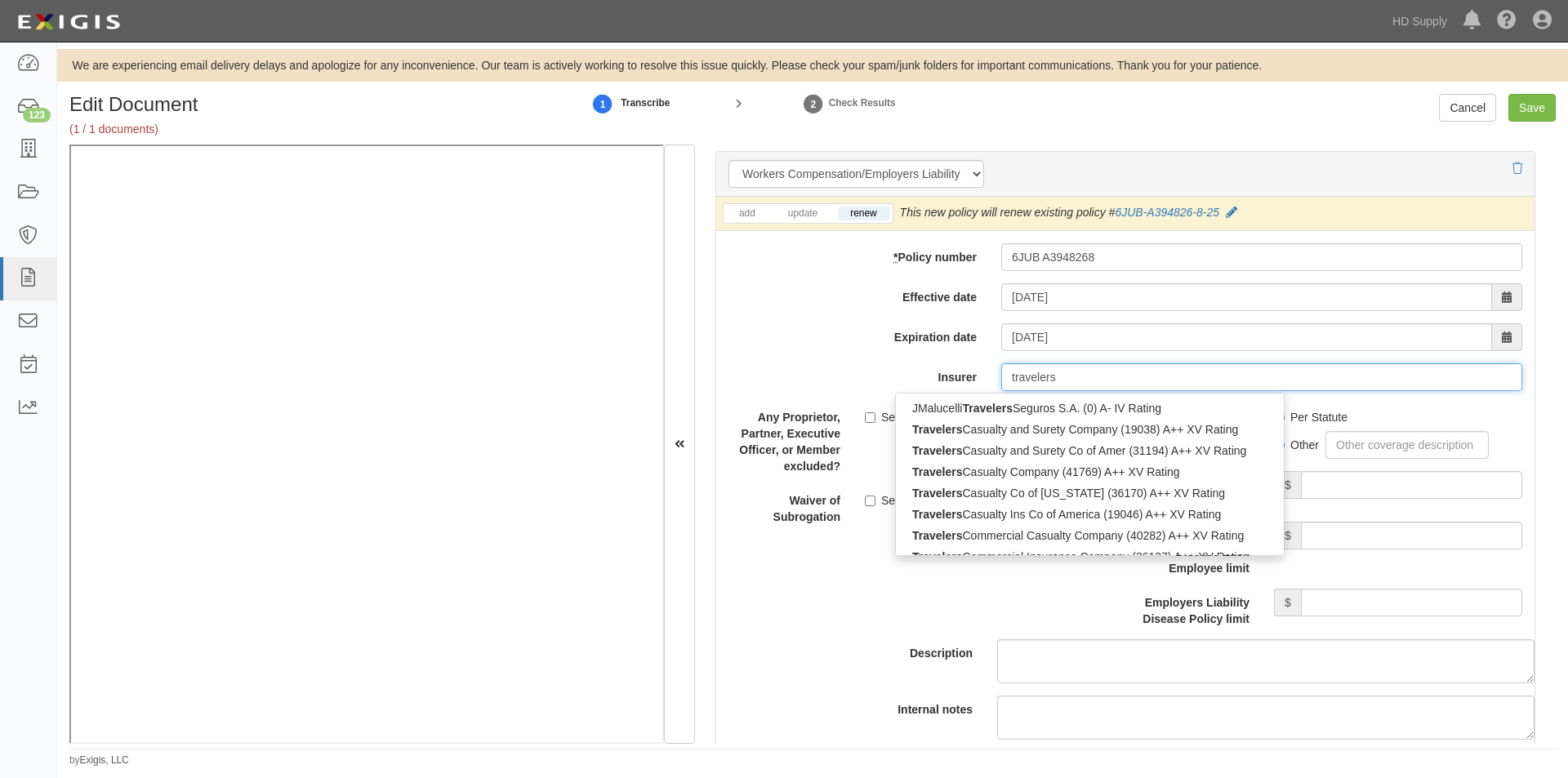
type input "travelers"
type input "travelers property Casualty Co of Amer (25674) A++ XV Rating"
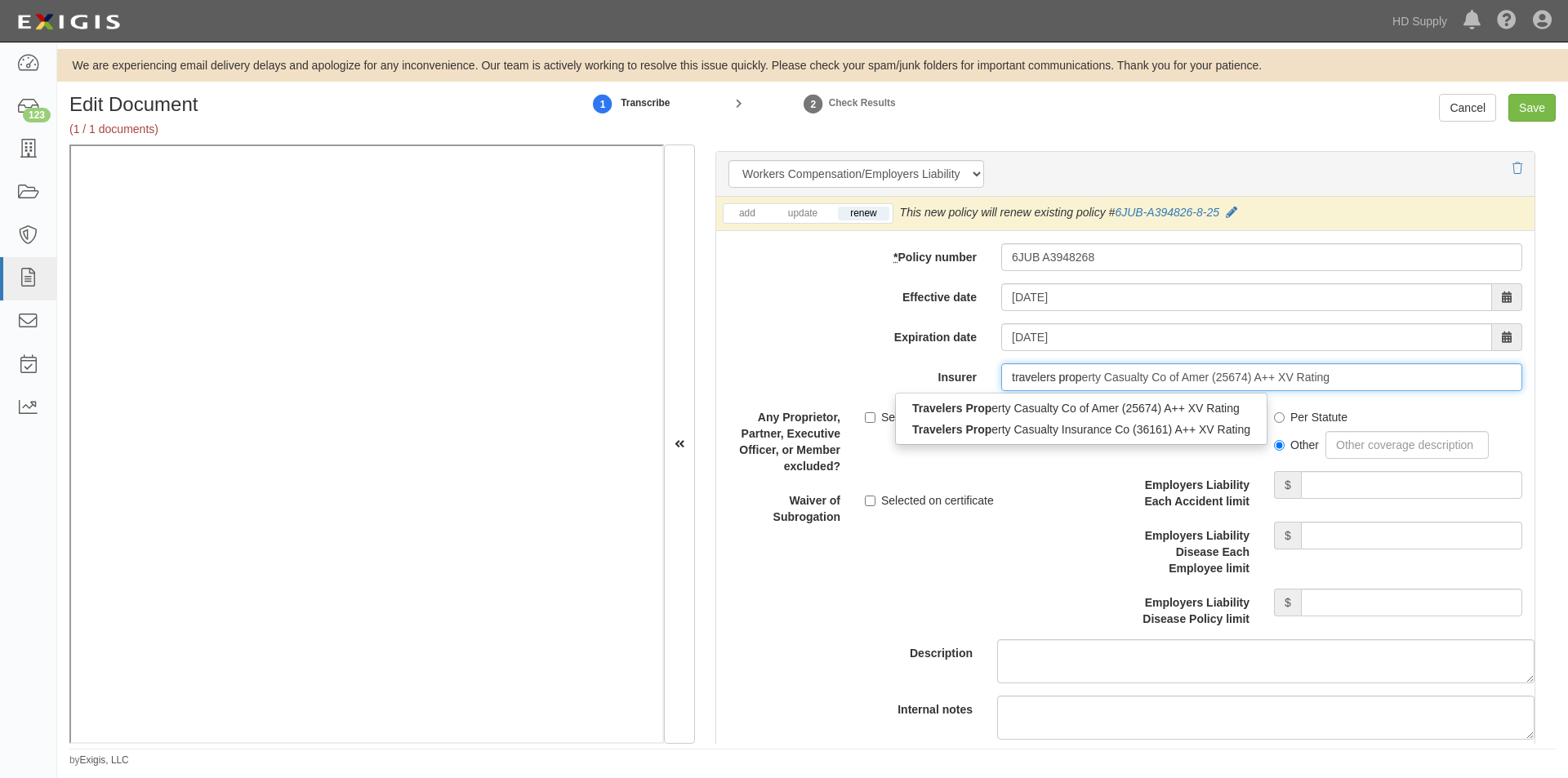
type input "travelers prop"
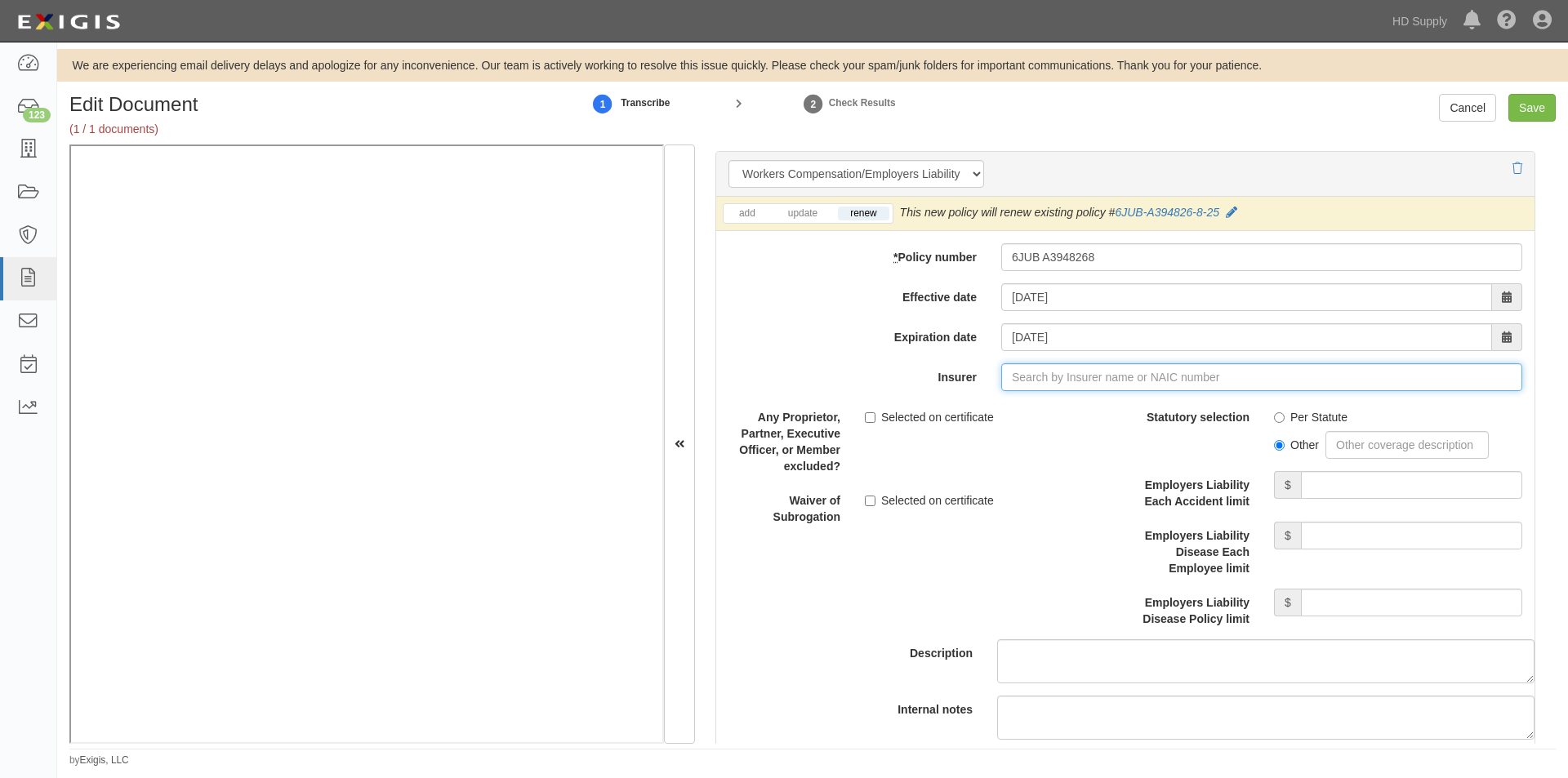
click at [1059, 376] on input "Insurer" at bounding box center [1261, 377] width 521 height 28
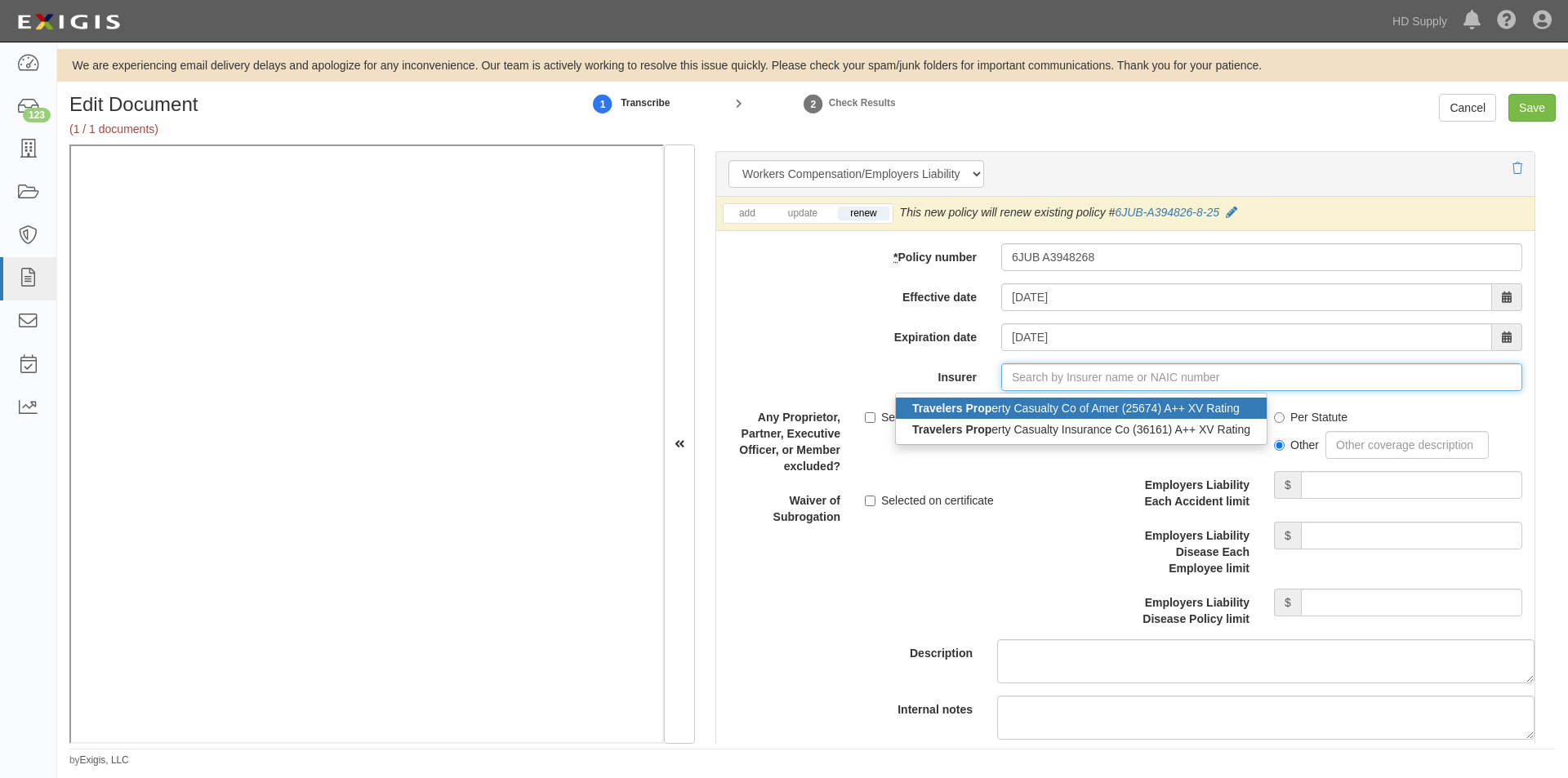
click at [1056, 410] on div "Travelers Prop erty Casualty Co of Amer (25674) A++ XV Rating" at bounding box center [1081, 408] width 371 height 21
type input "Travelers Property Casualty Co of Amer (25674) A++ XV Rating"
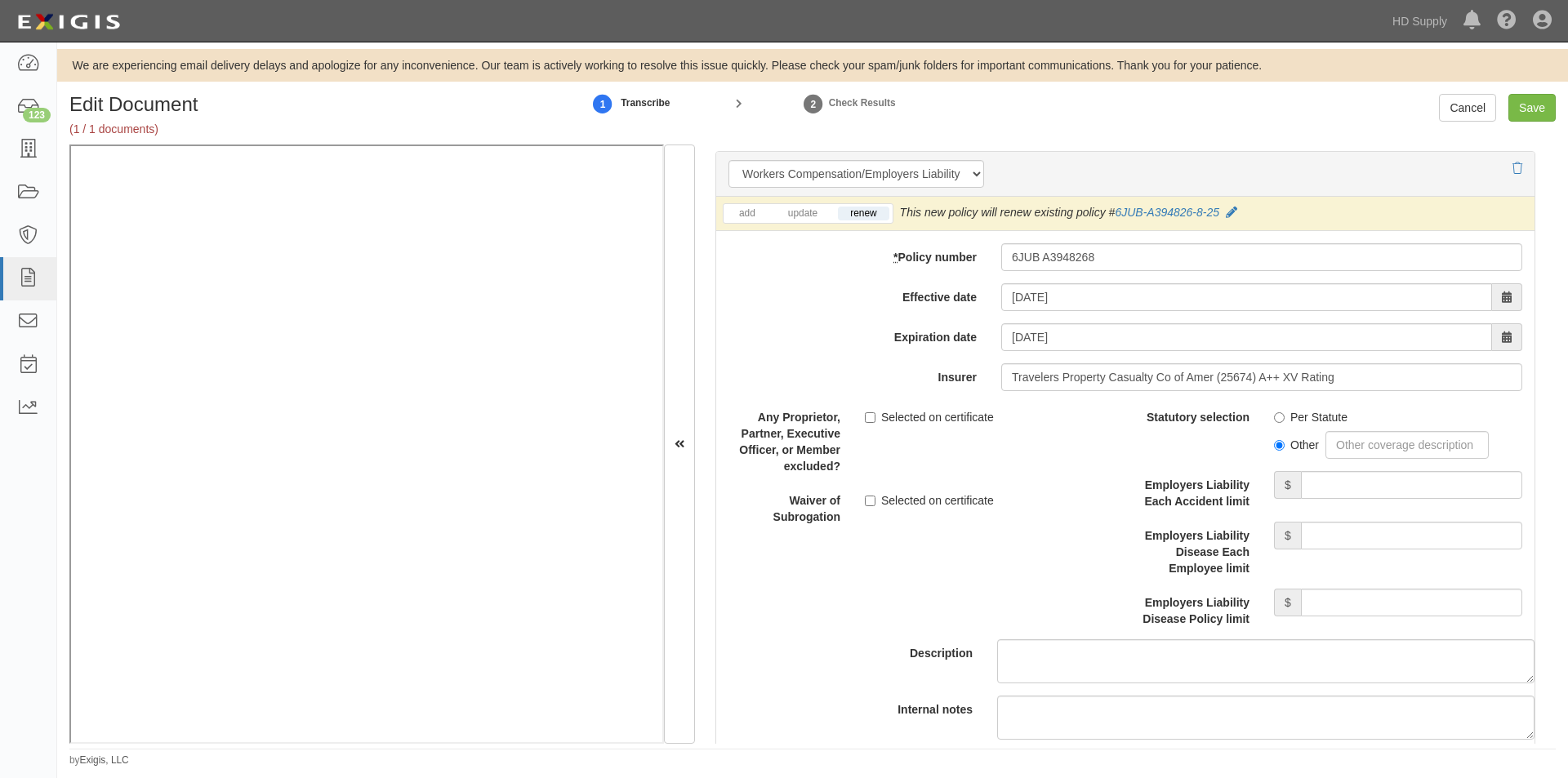
click at [1277, 418] on label "Per Statute" at bounding box center [1310, 416] width 74 height 16
click at [1277, 418] on input "Per Statute" at bounding box center [1279, 417] width 11 height 11
radio input "true"
click at [1356, 492] on input "Employers Liability Each Accident limit" at bounding box center [1412, 485] width 221 height 28
type input "1,000,000"
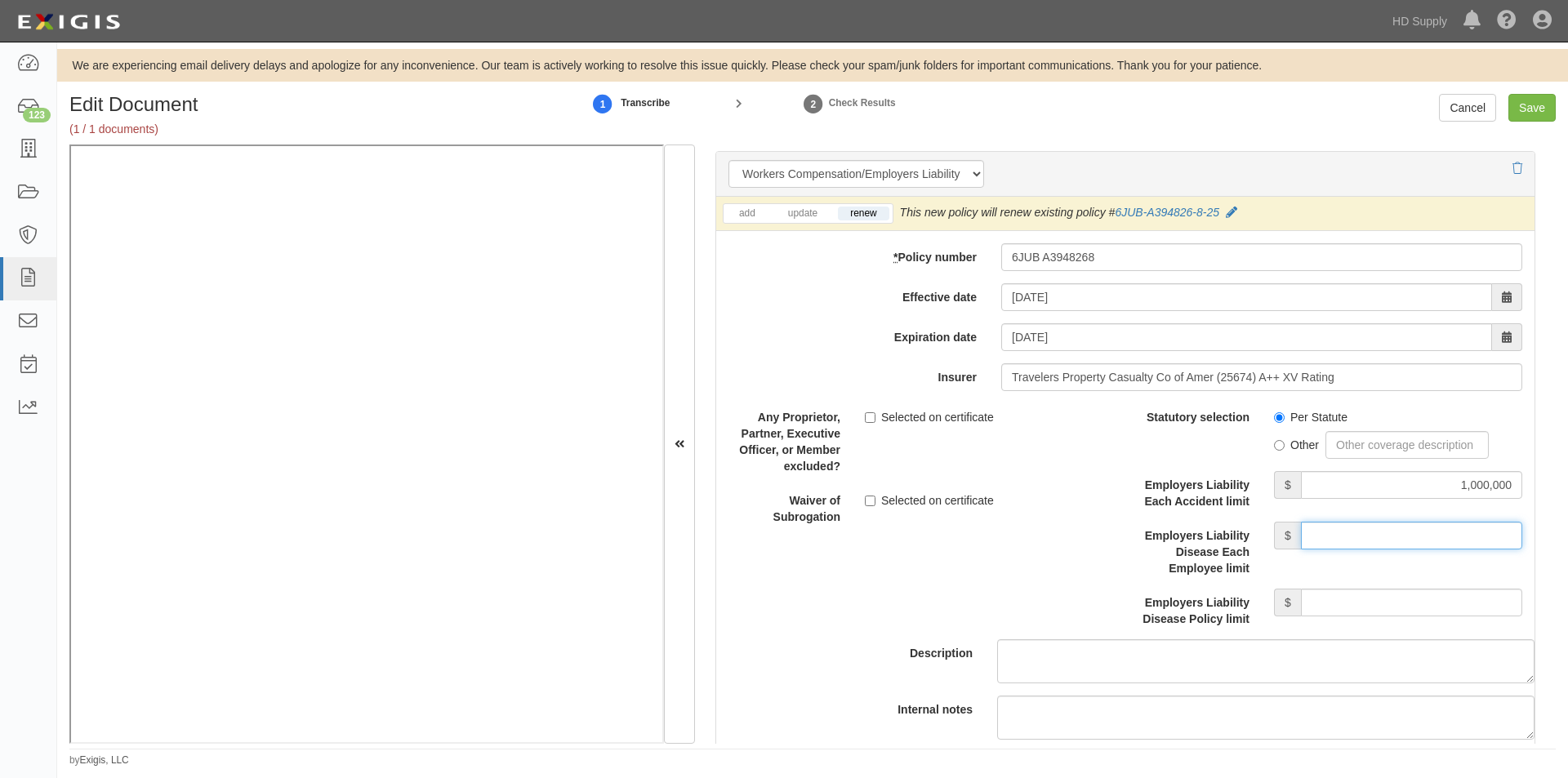
click at [1353, 538] on input "Employers Liability Disease Each Employee limit" at bounding box center [1412, 536] width 221 height 28
type input "1,000,000"
click at [1350, 602] on input "Employers Liability Disease Policy limit" at bounding box center [1412, 602] width 221 height 28
type input "1,000,000"
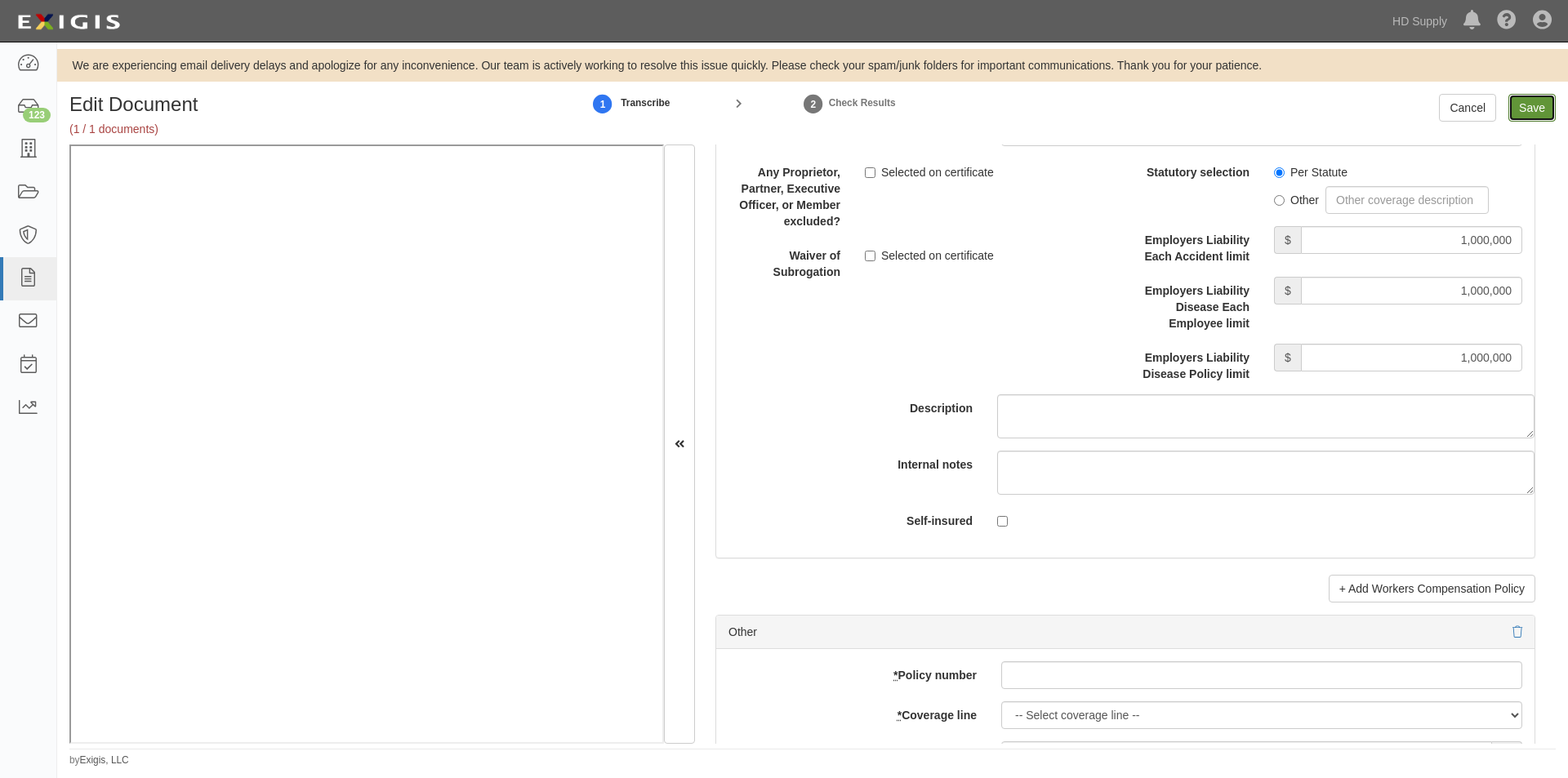
click at [1529, 100] on input "Save" at bounding box center [1533, 107] width 47 height 28
type input "1000000"
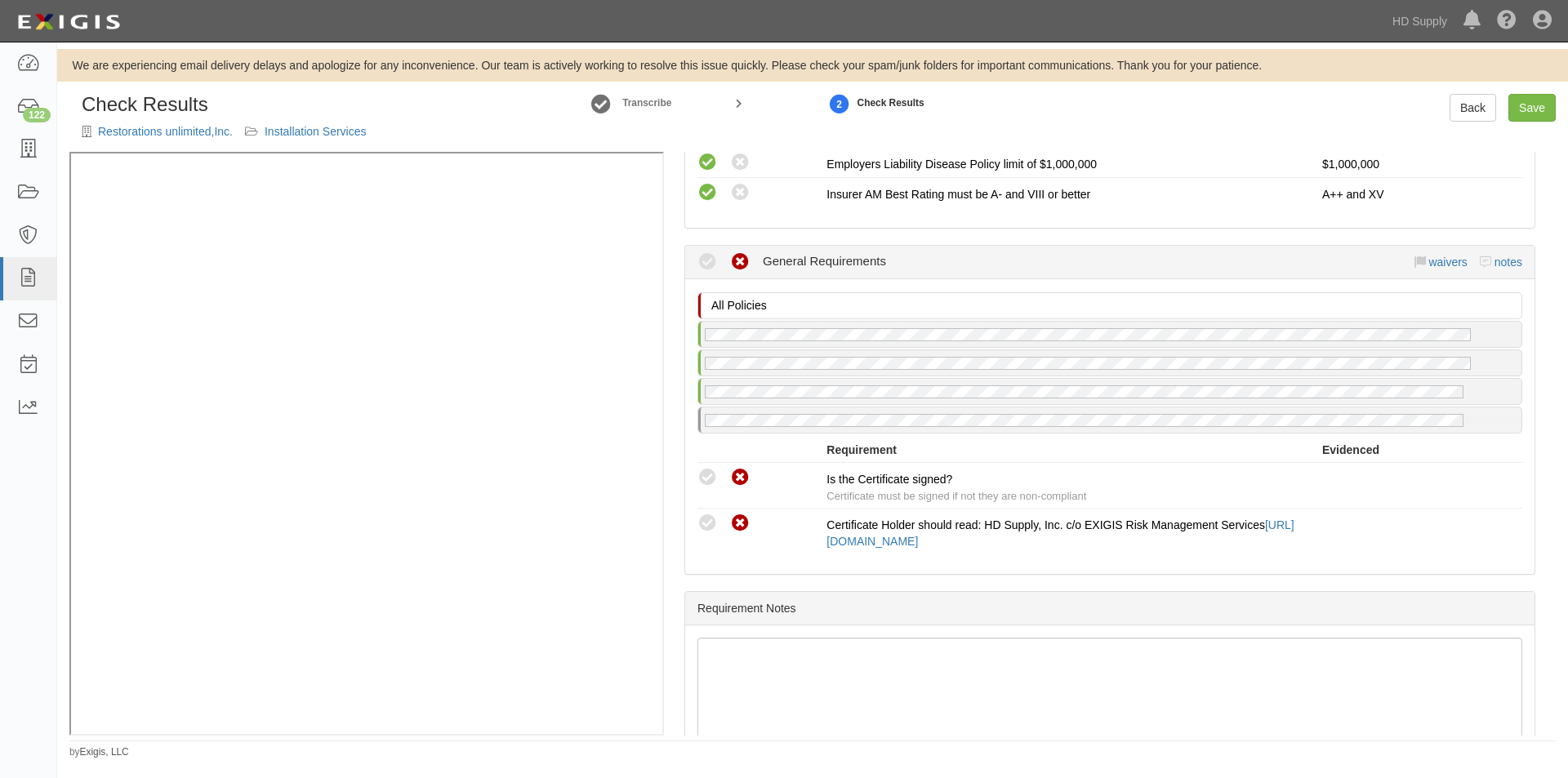
scroll to position [1455, 0]
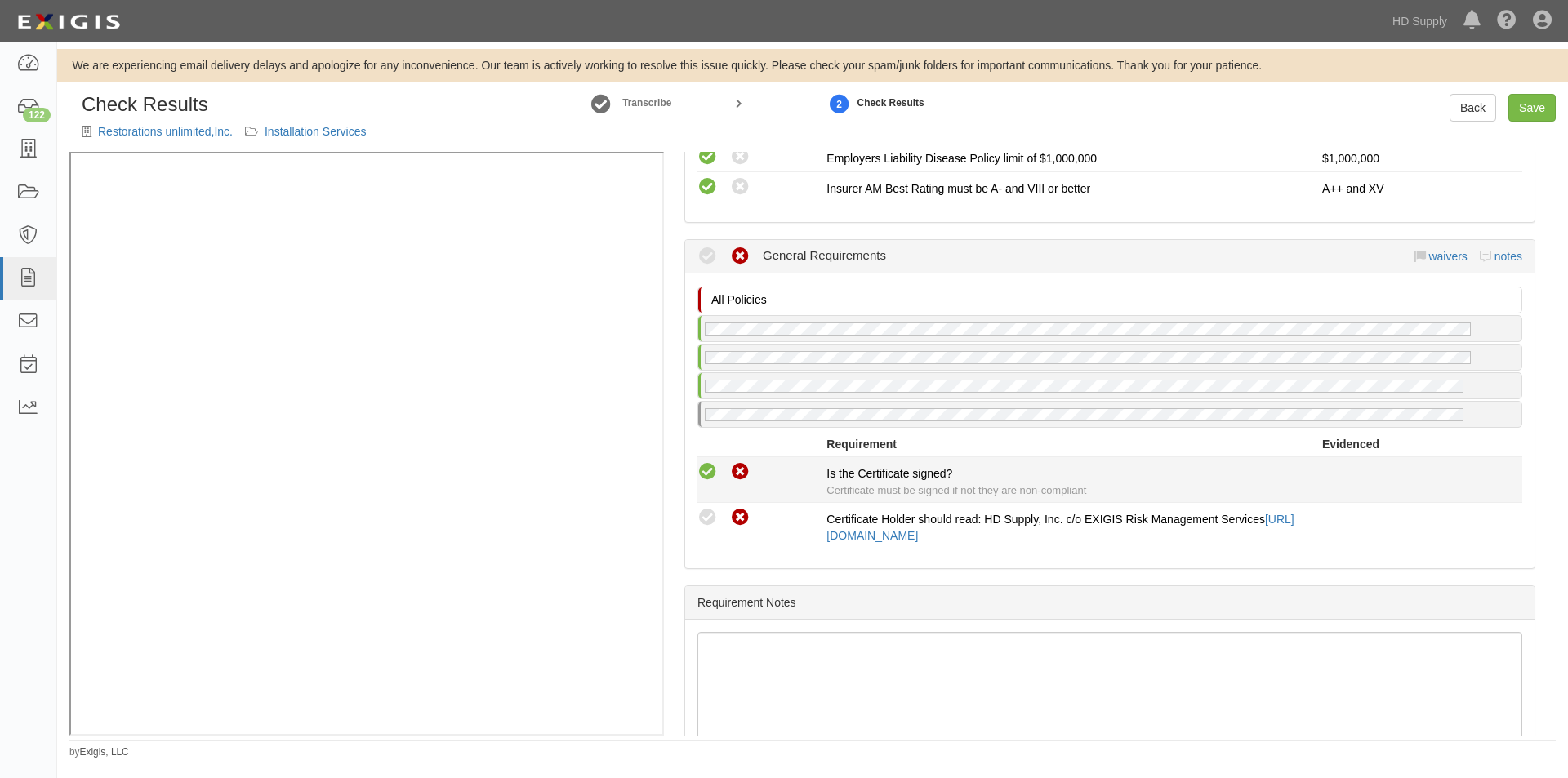
click at [715, 473] on icon at bounding box center [708, 472] width 20 height 20
radio input "true"
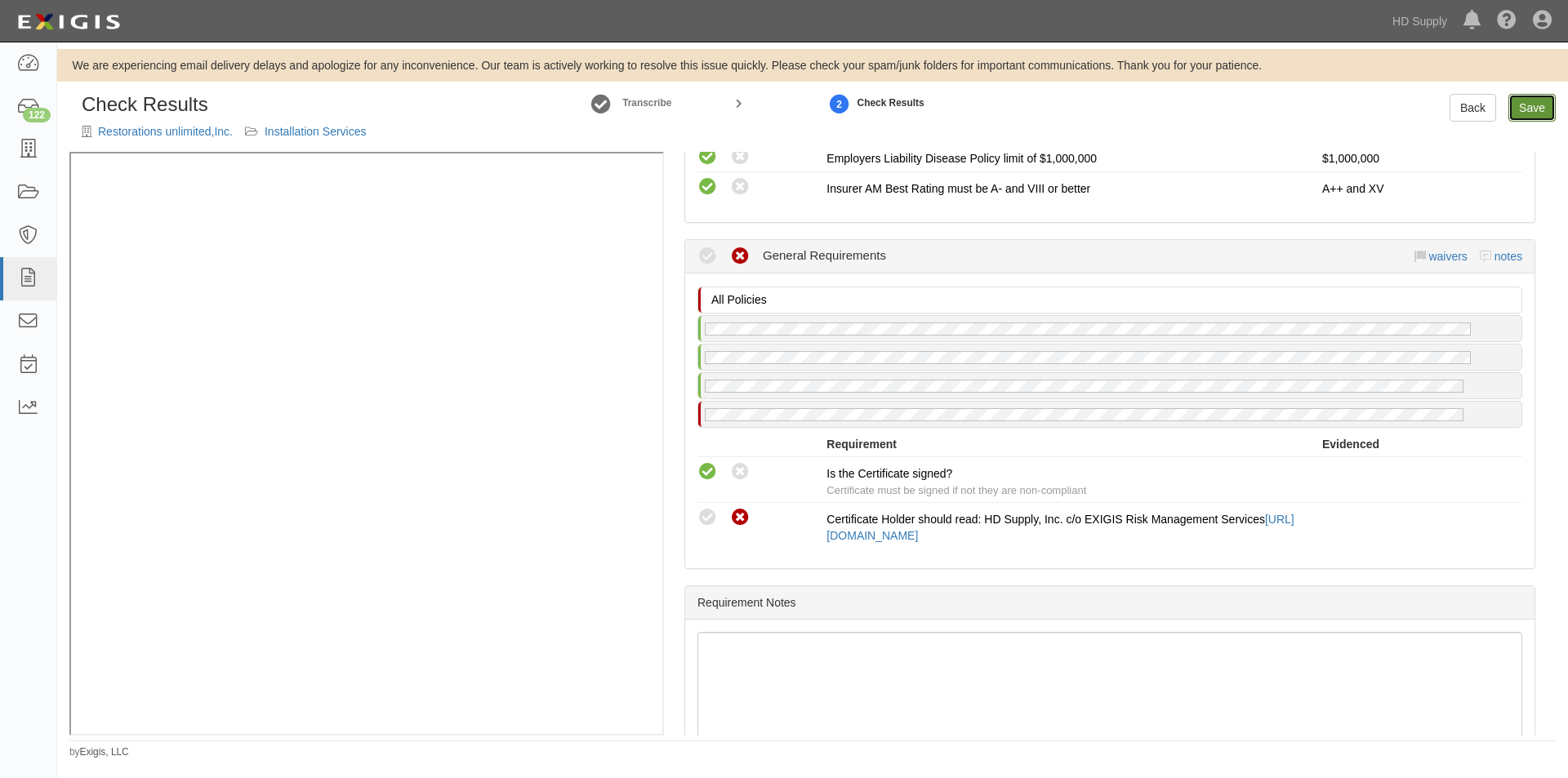
click at [1524, 112] on link "Save" at bounding box center [1533, 107] width 47 height 28
radio input "true"
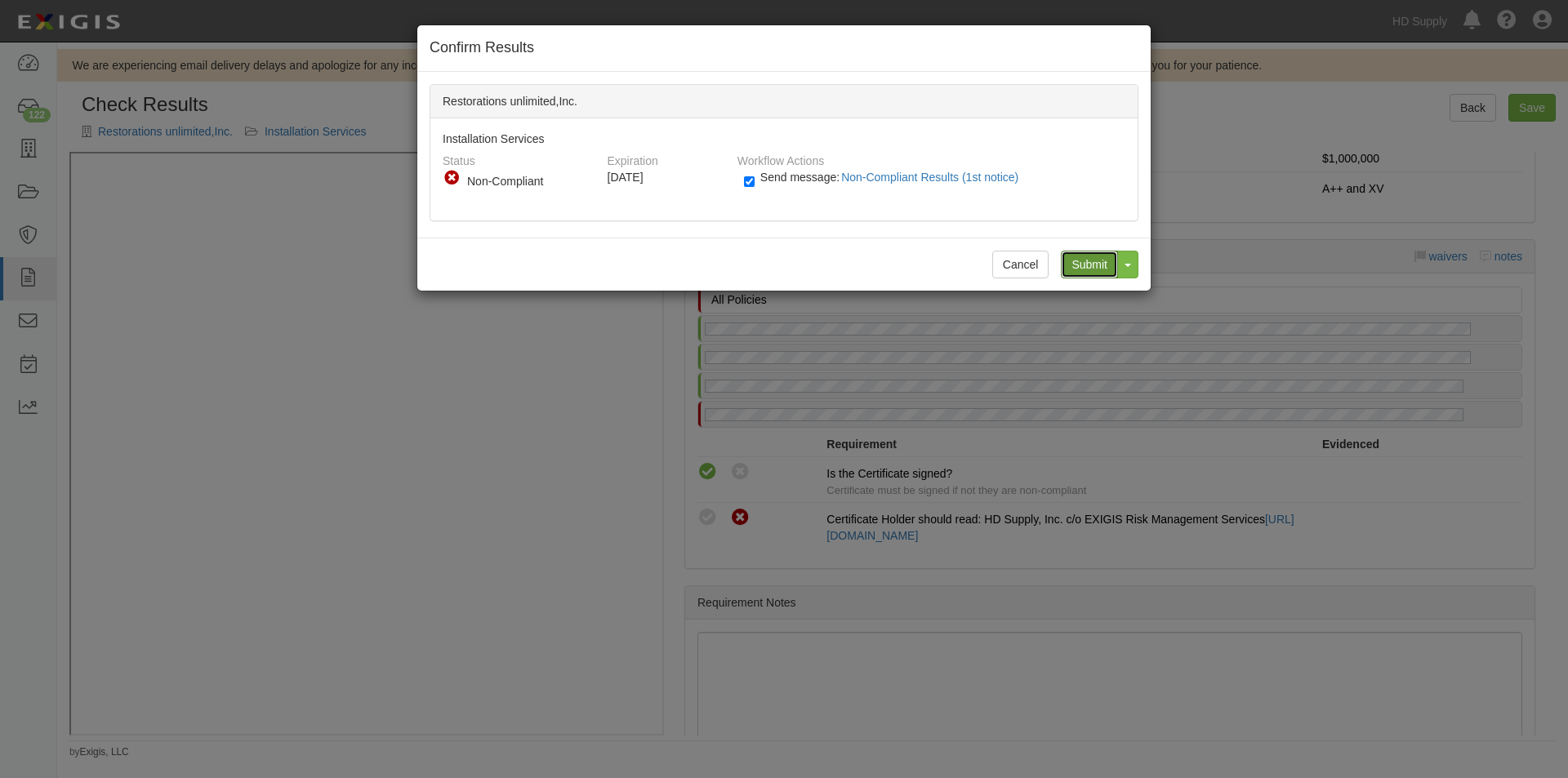
click at [1099, 264] on input "Submit" at bounding box center [1090, 264] width 57 height 28
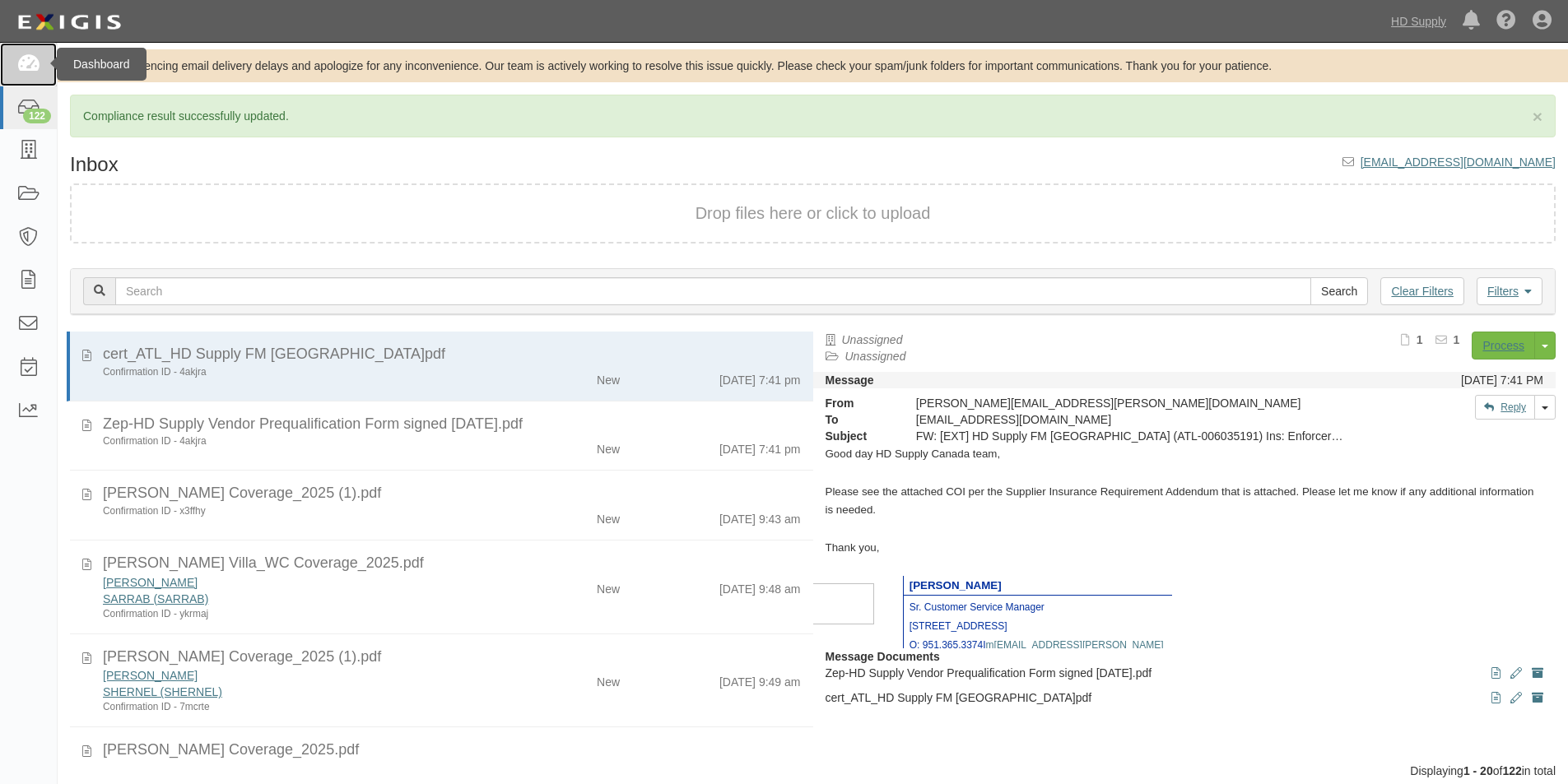
click at [18, 67] on icon at bounding box center [27, 65] width 23 height 19
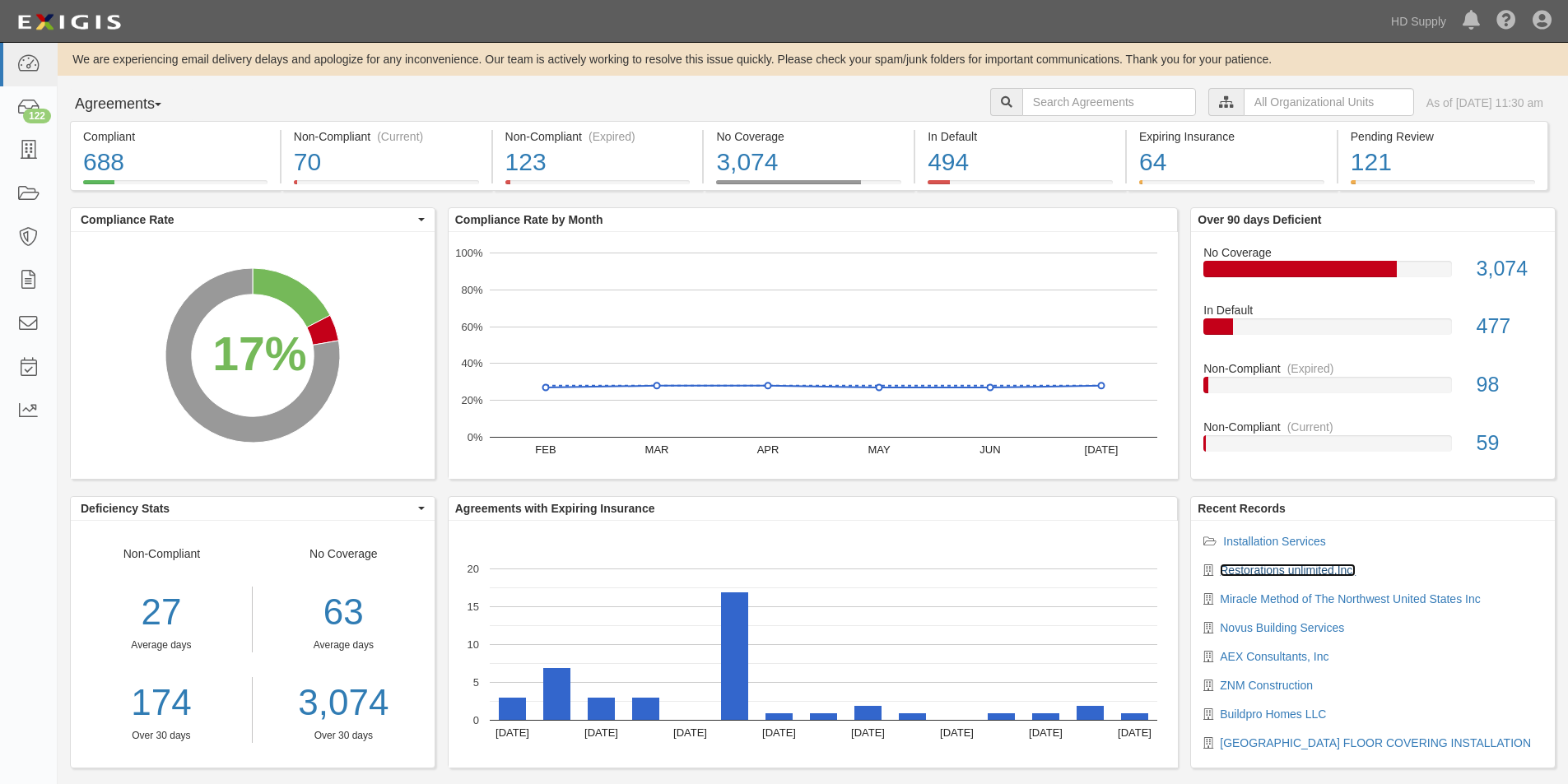
click at [1245, 568] on link "Restorations unlimited,Inc." at bounding box center [1288, 569] width 136 height 13
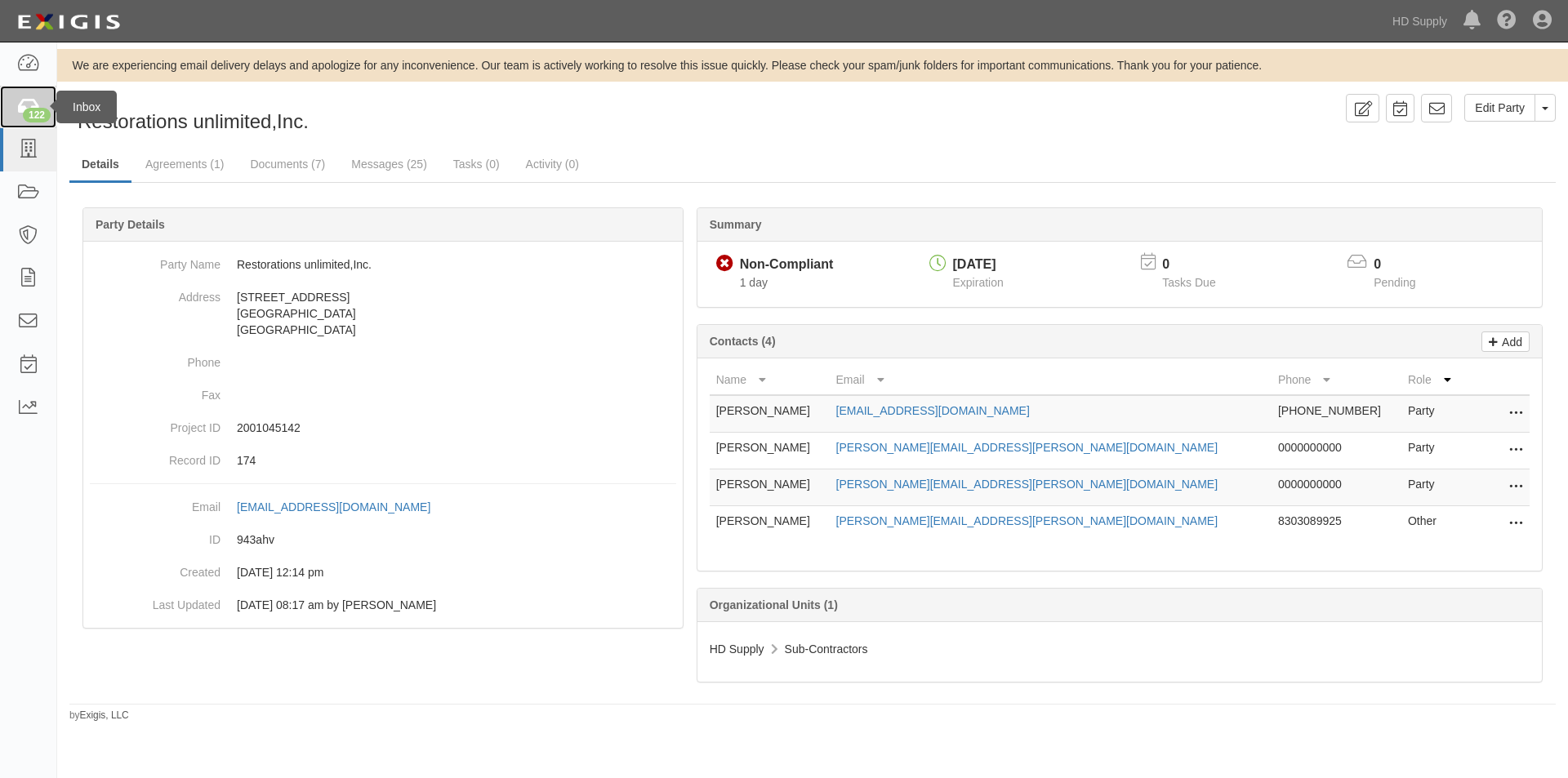
click at [30, 105] on icon at bounding box center [27, 107] width 23 height 19
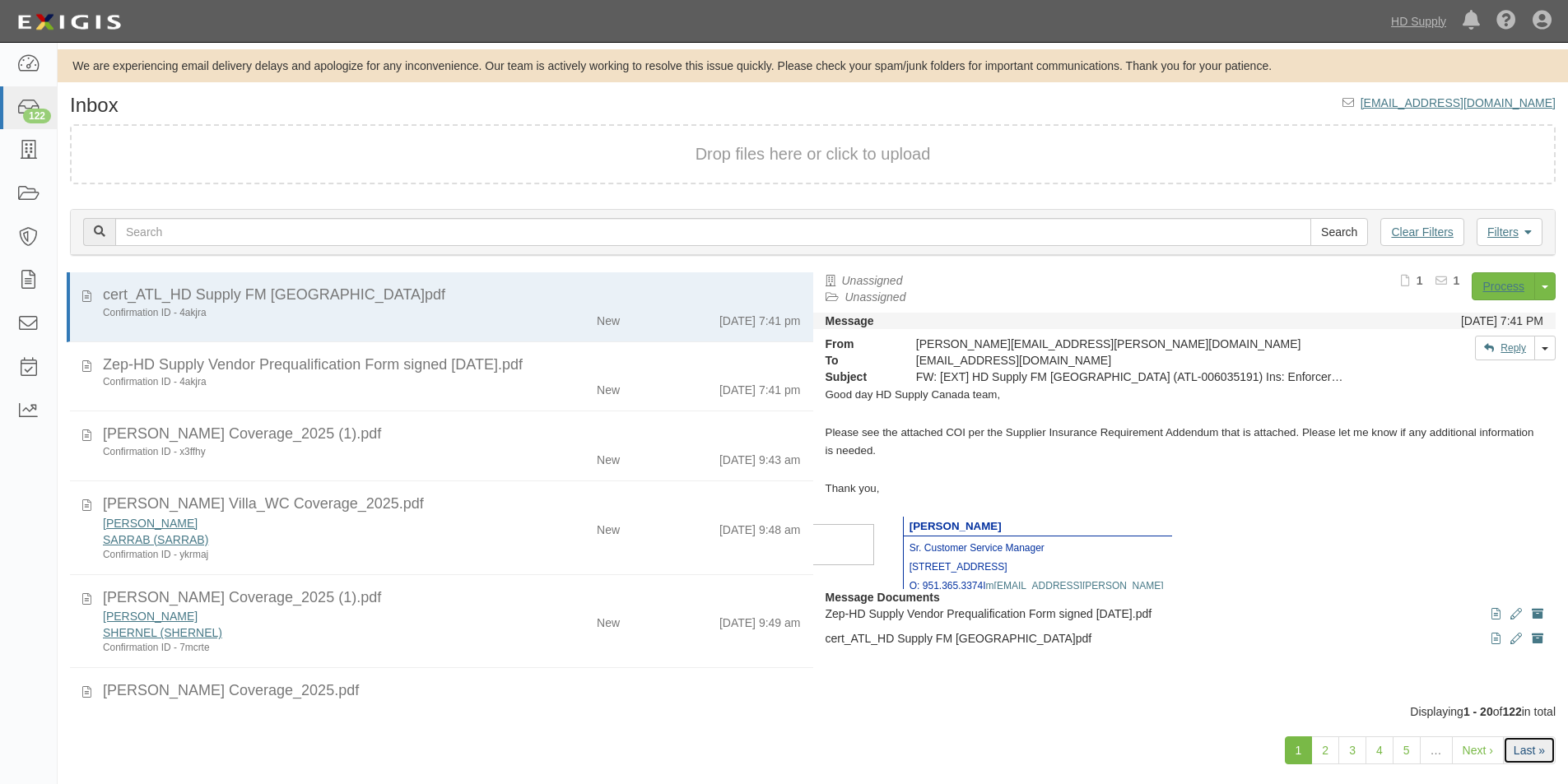
click at [1532, 759] on link "Last »" at bounding box center [1529, 750] width 53 height 28
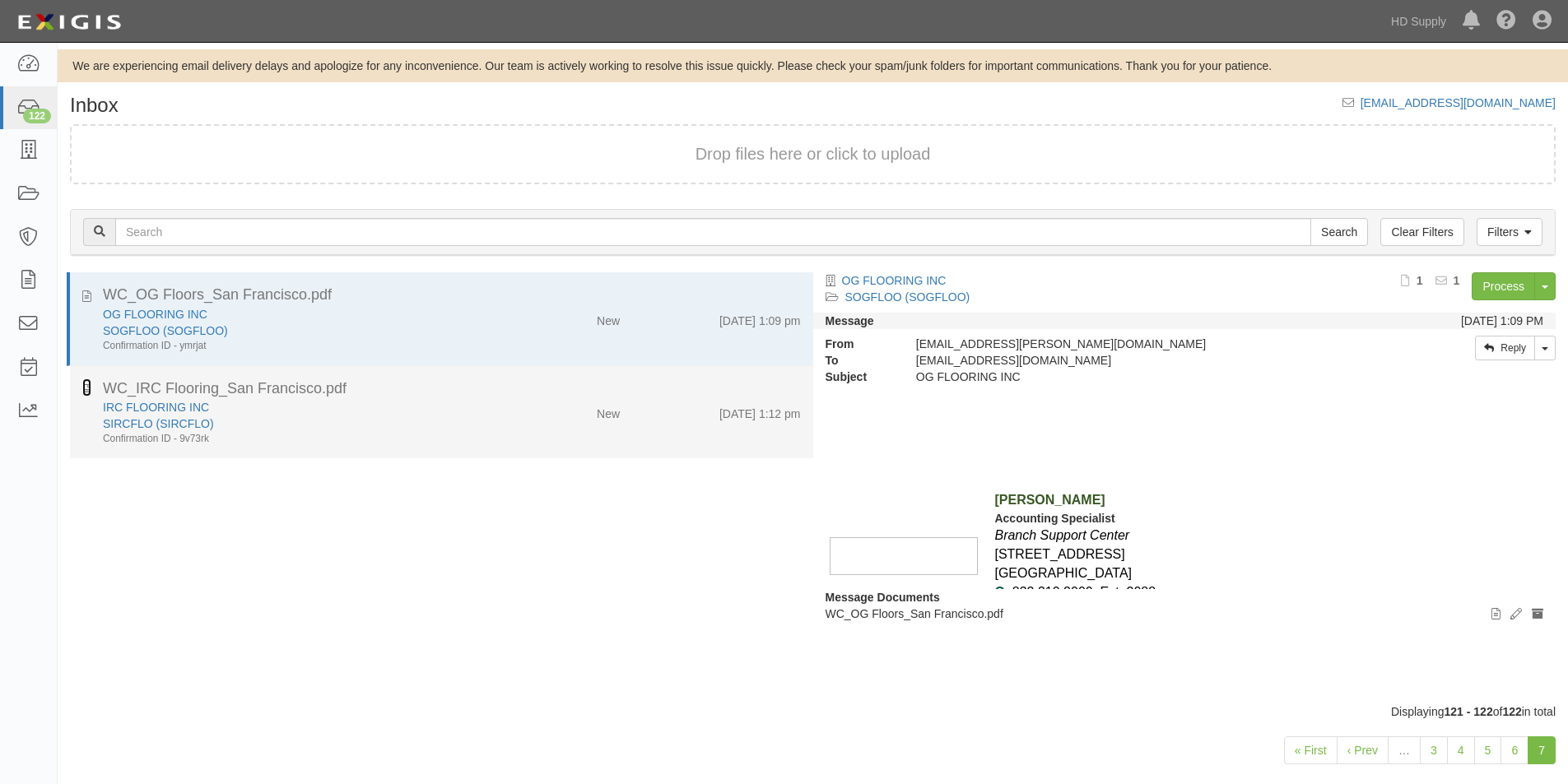
click at [85, 396] on icon at bounding box center [87, 387] width 9 height 18
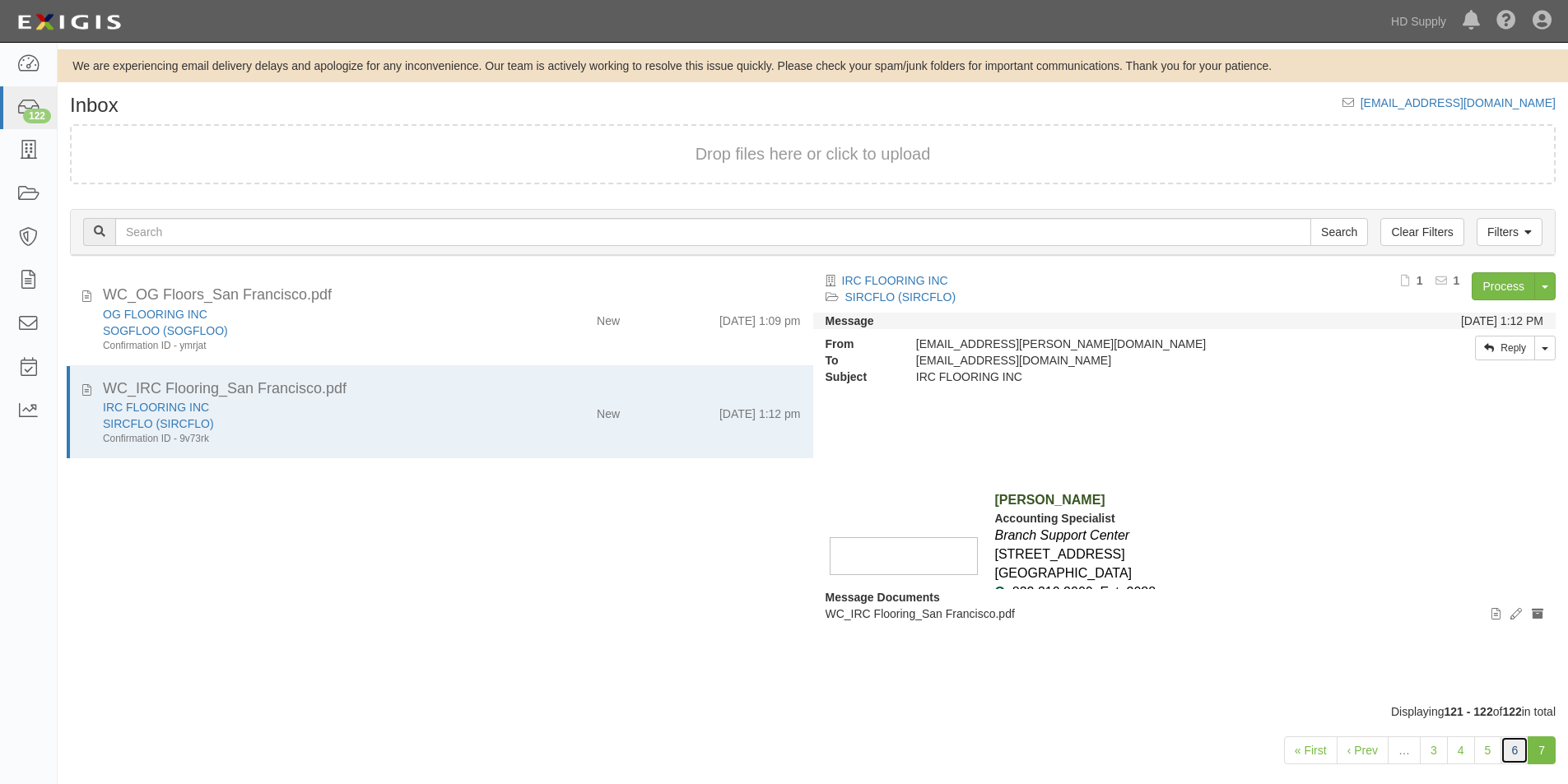
click at [1512, 756] on link "6" at bounding box center [1514, 750] width 28 height 28
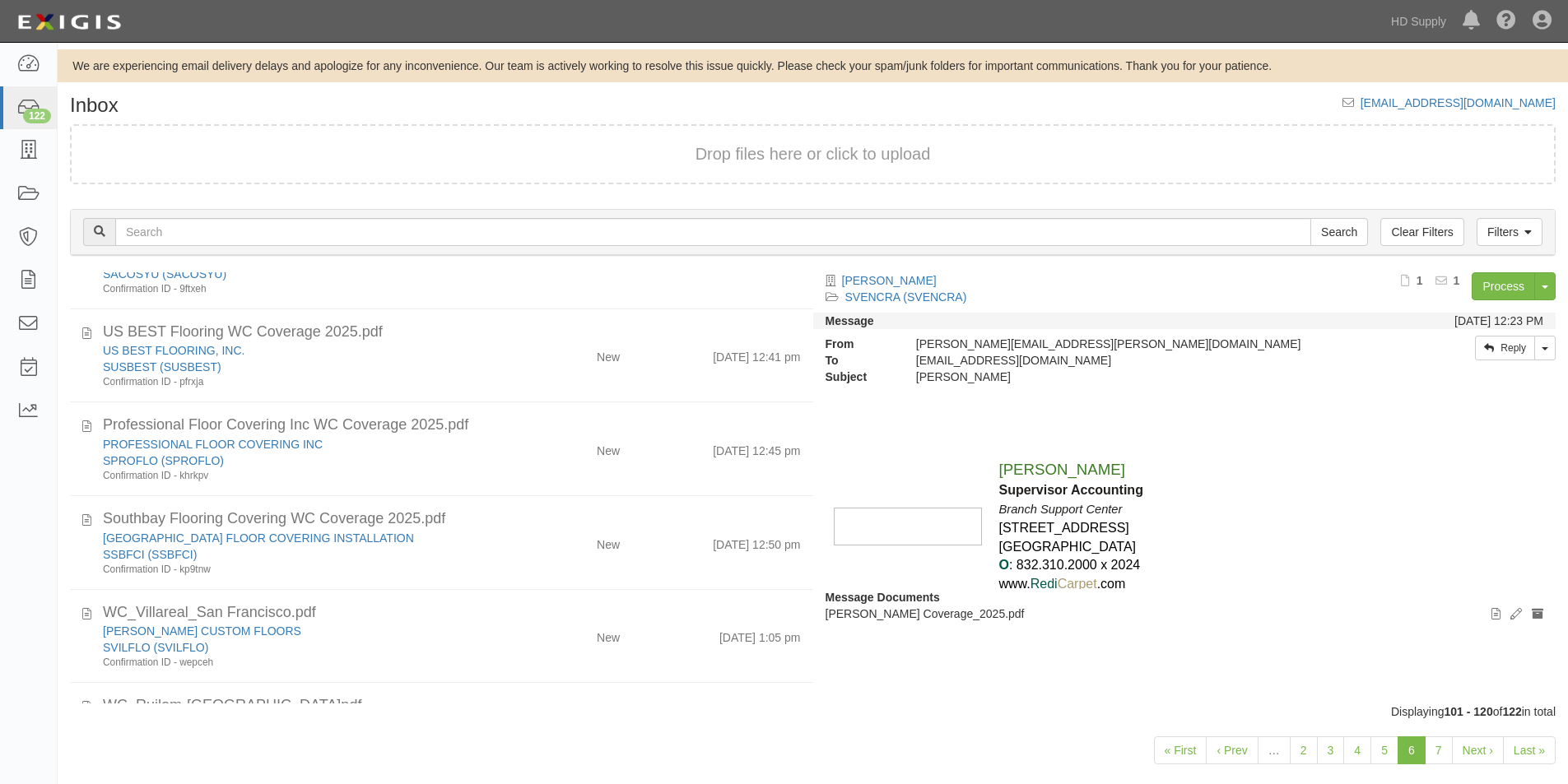
scroll to position [1448, 0]
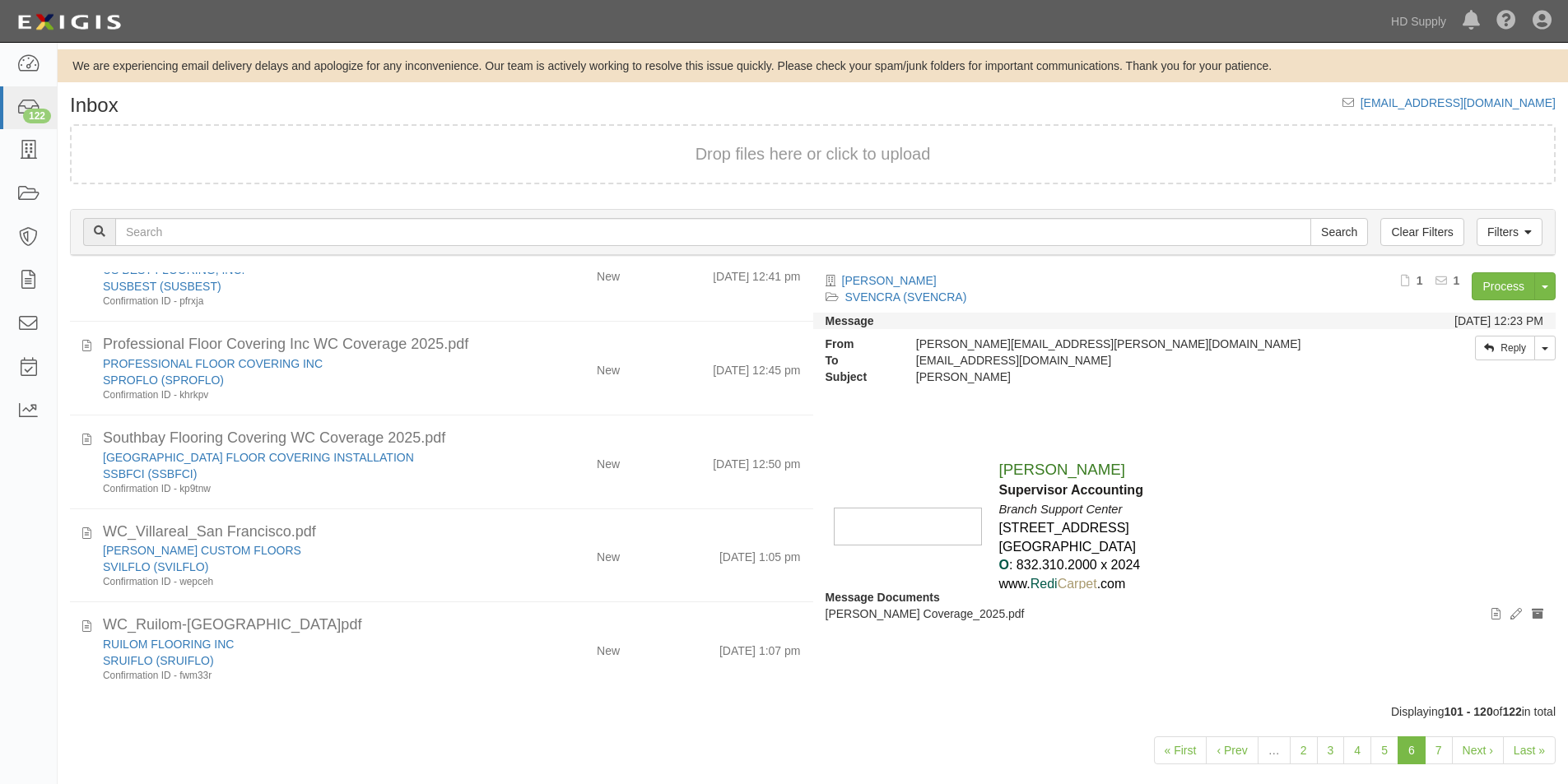
click at [62, 732] on div "« First ‹ Prev … 2 3 4 5 6 7 Next › Last »" at bounding box center [813, 753] width 1510 height 65
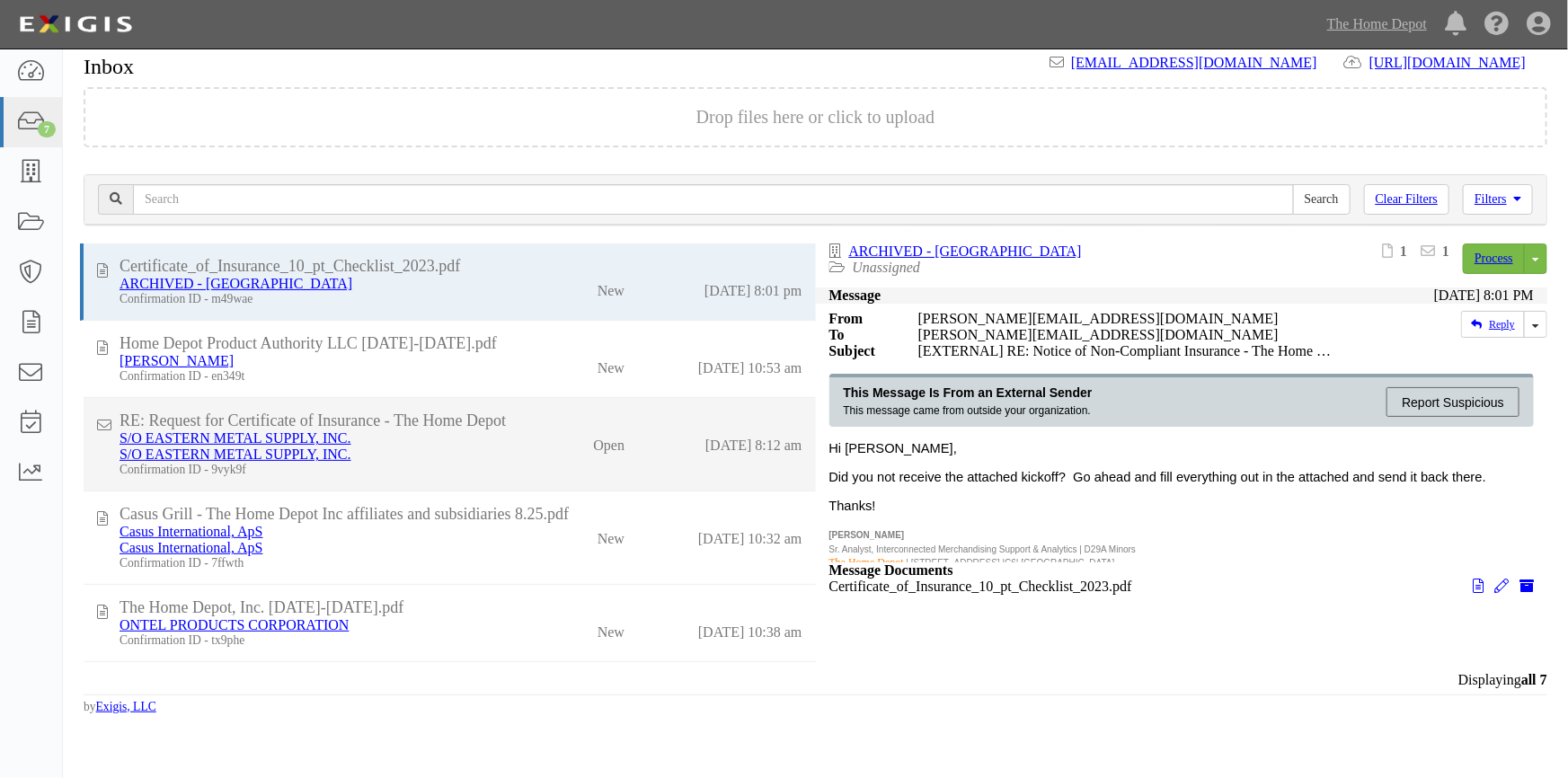
click at [500, 458] on div "S/O EASTERN METAL SUPPLY, INC. S/O EASTERN METAL SUPPLY, INC. Confirmation ID -…" at bounding box center [313, 454] width 415 height 46
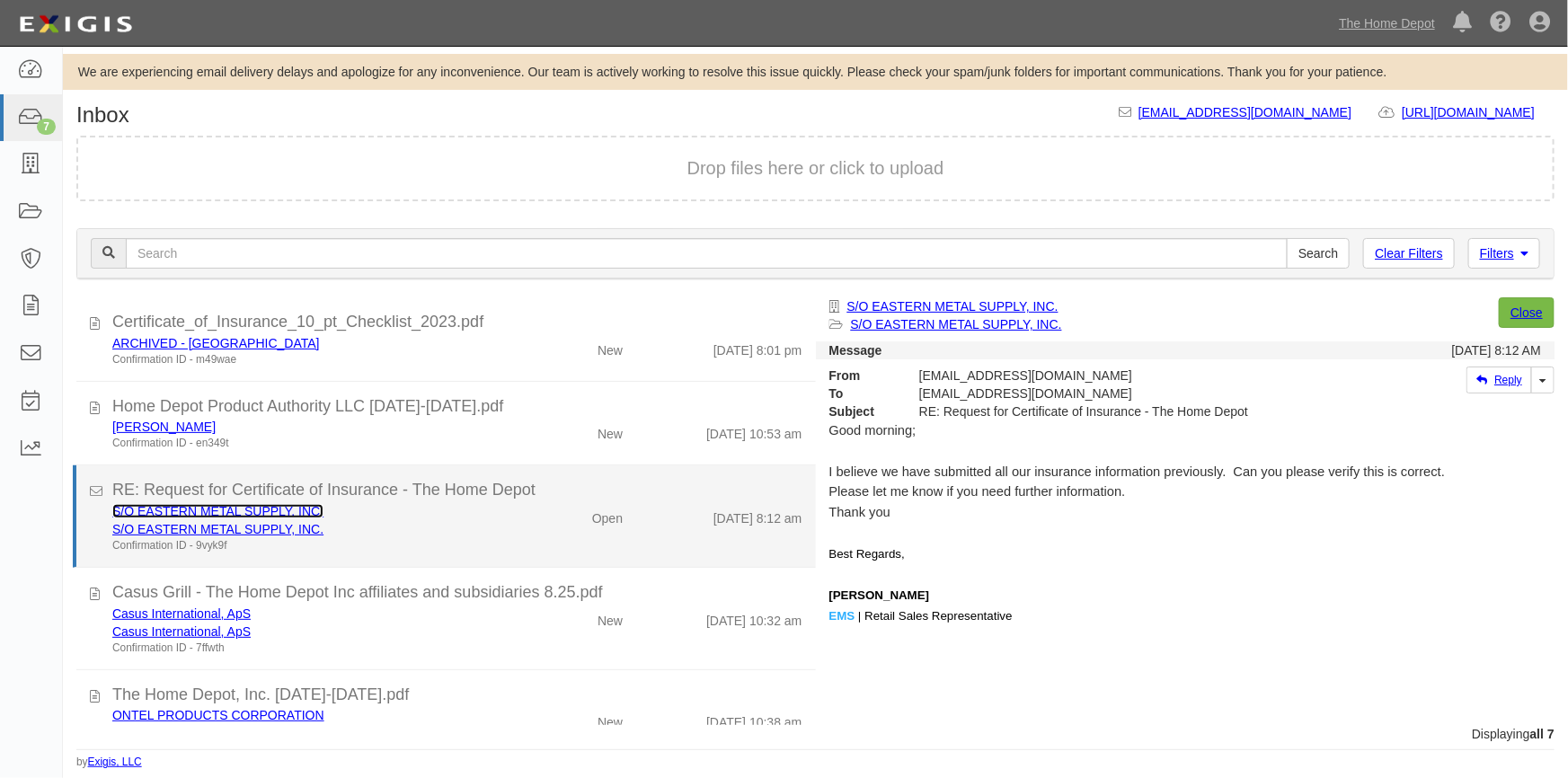
click at [214, 512] on link "S/O EASTERN METAL SUPPLY, INC." at bounding box center [217, 510] width 211 height 14
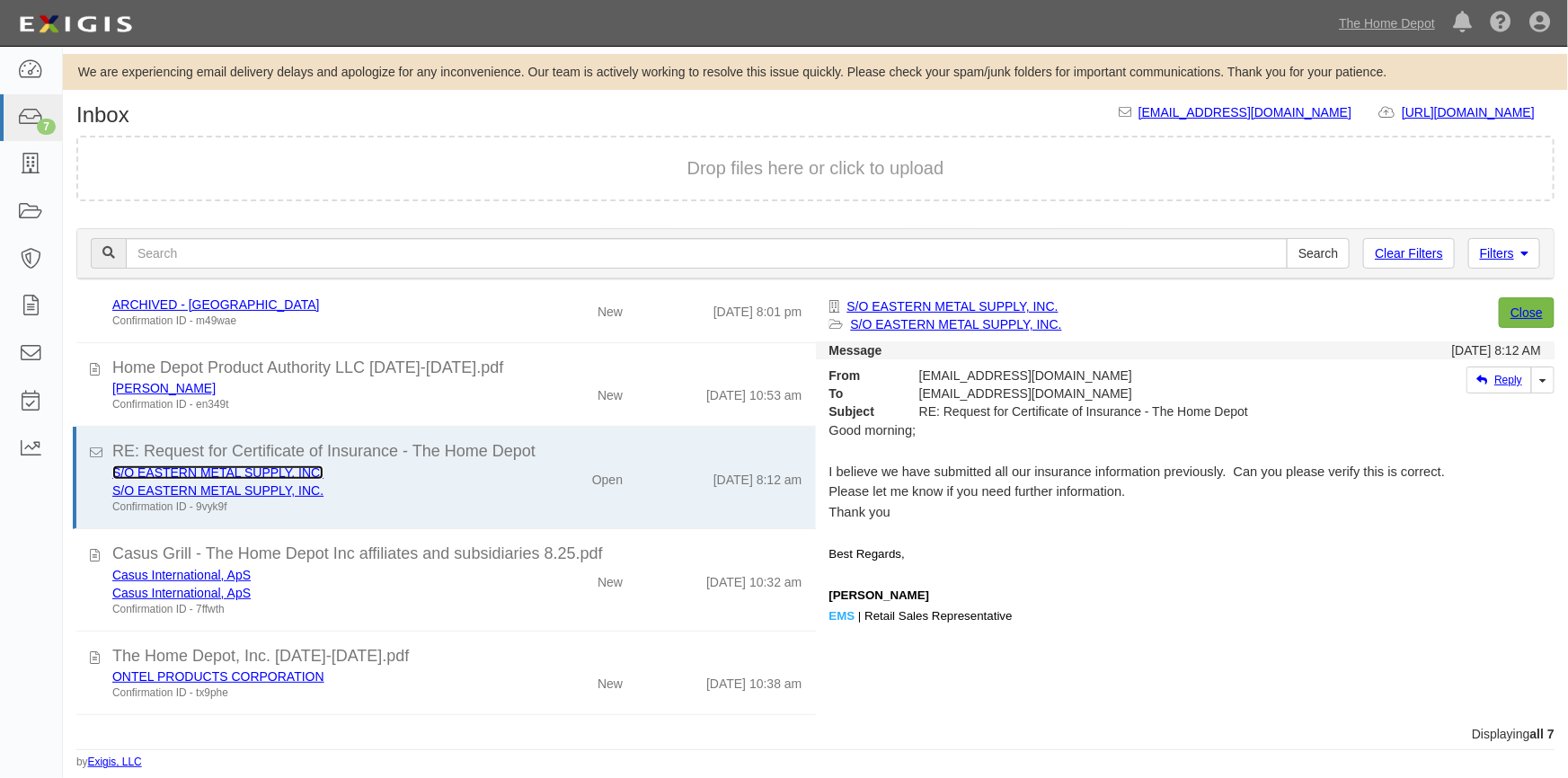
scroll to position [75, 0]
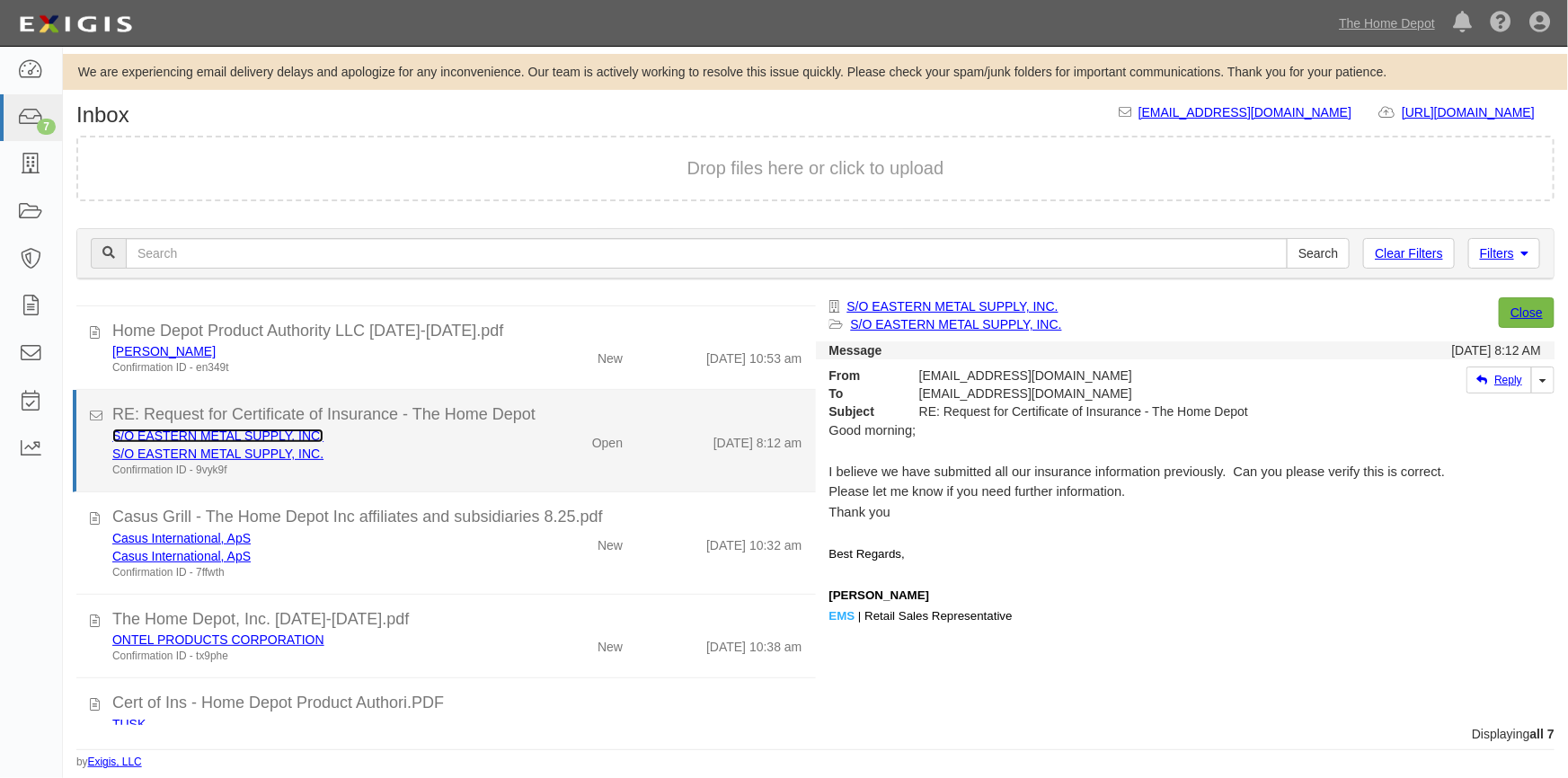
click at [283, 434] on link "S/O EASTERN METAL SUPPLY, INC." at bounding box center [217, 435] width 211 height 14
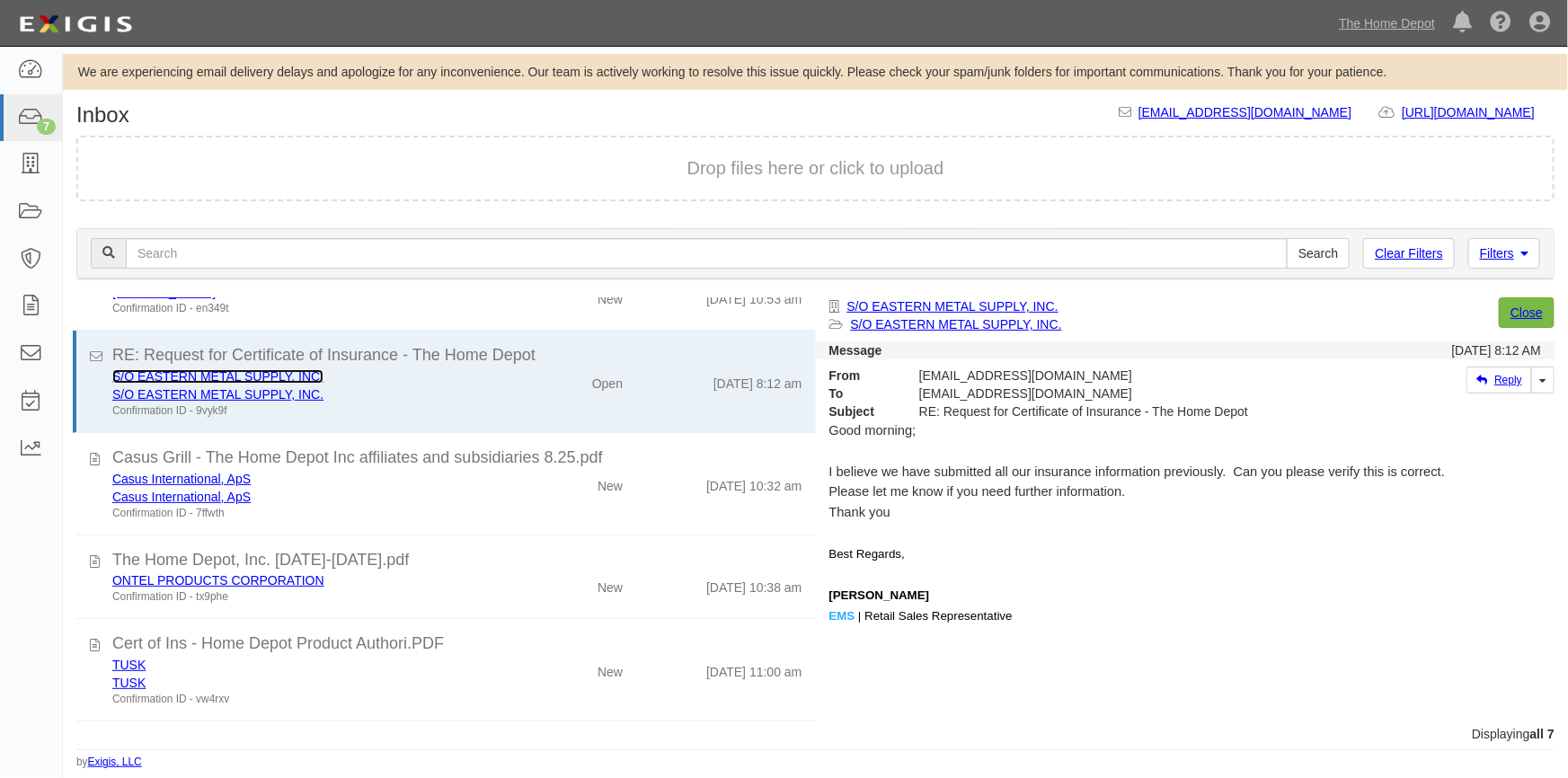
scroll to position [0, 0]
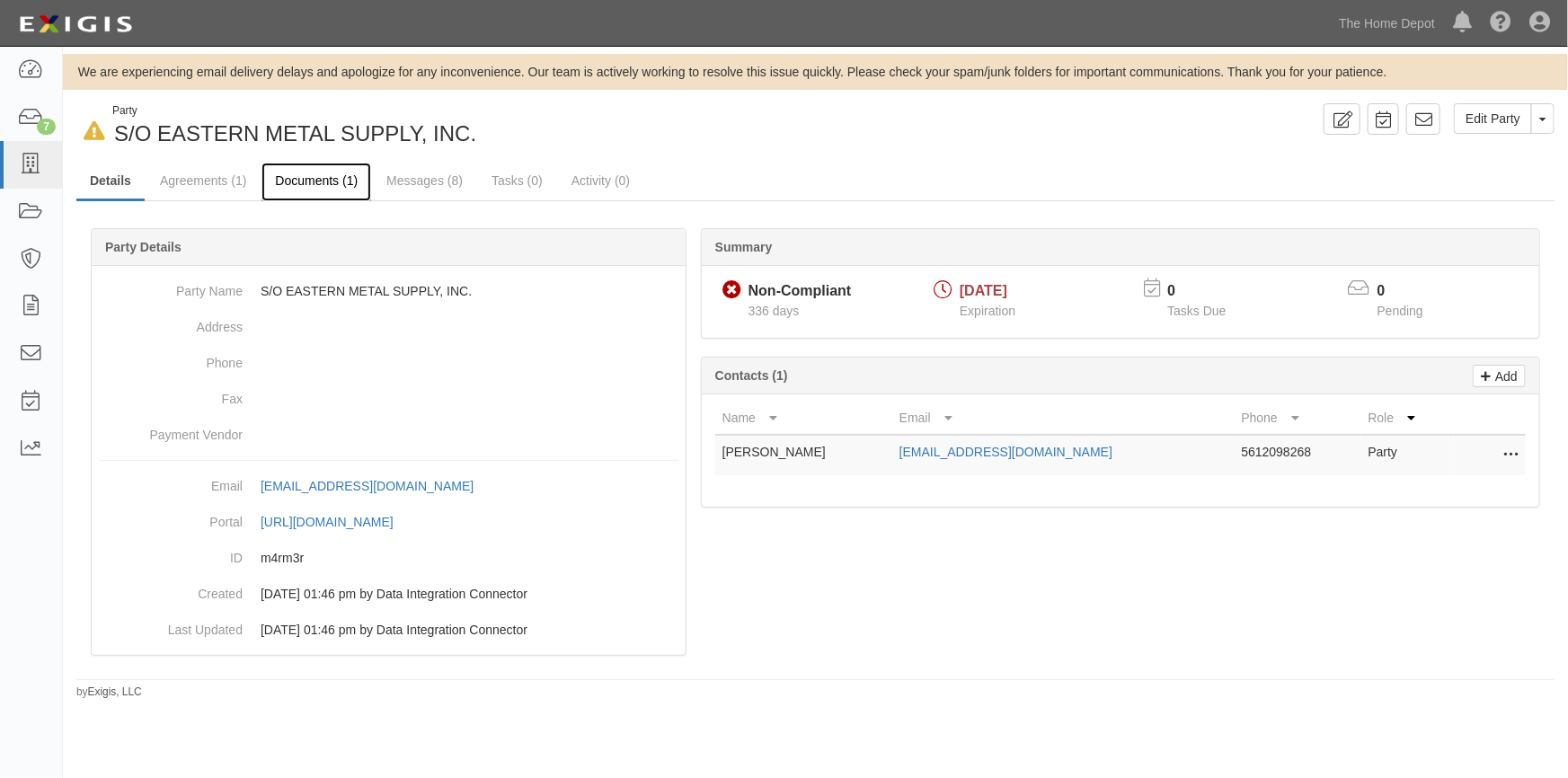
click at [300, 180] on link "Documents (1)" at bounding box center [316, 182] width 110 height 39
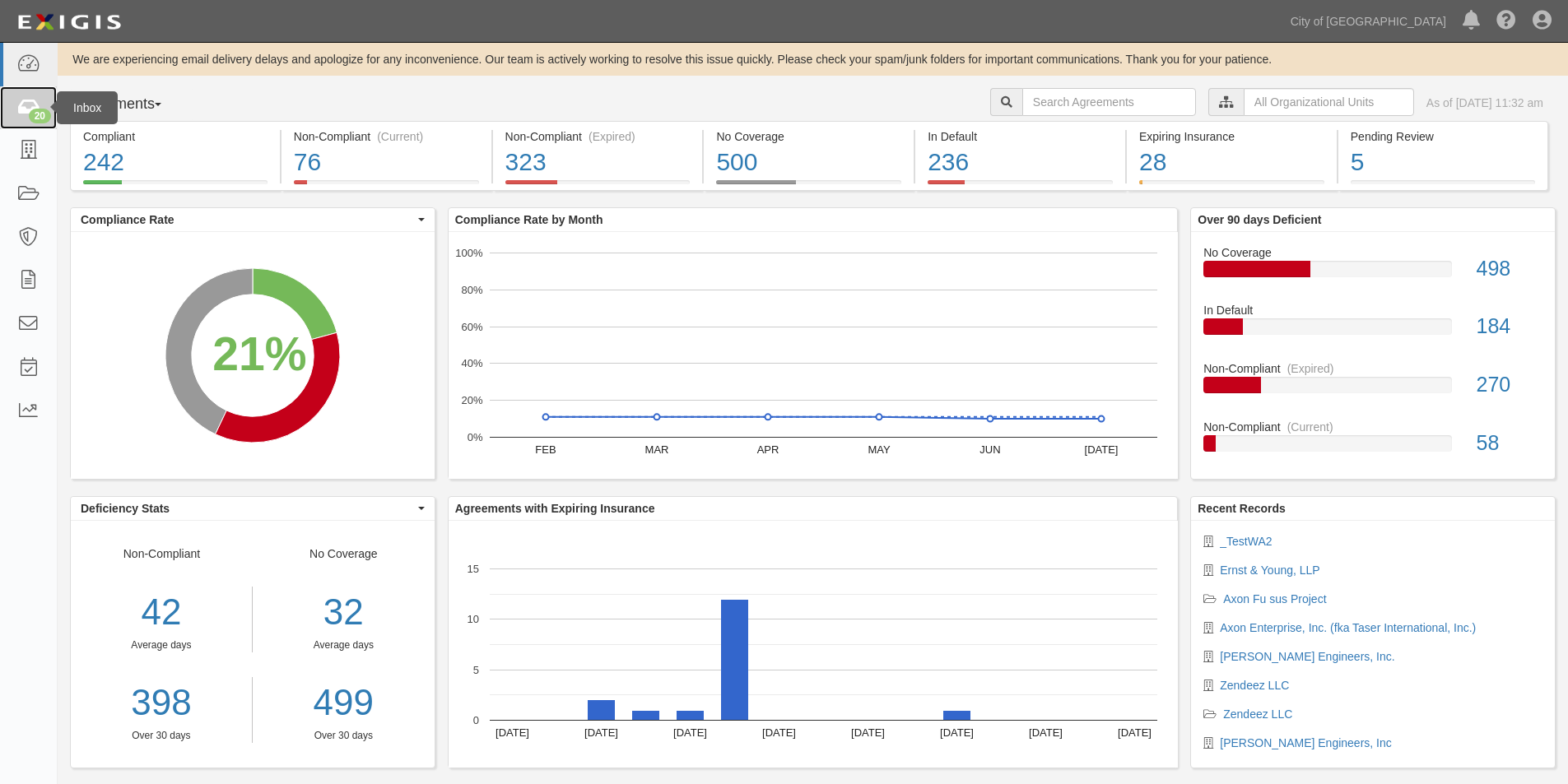
click at [20, 105] on icon at bounding box center [27, 108] width 23 height 19
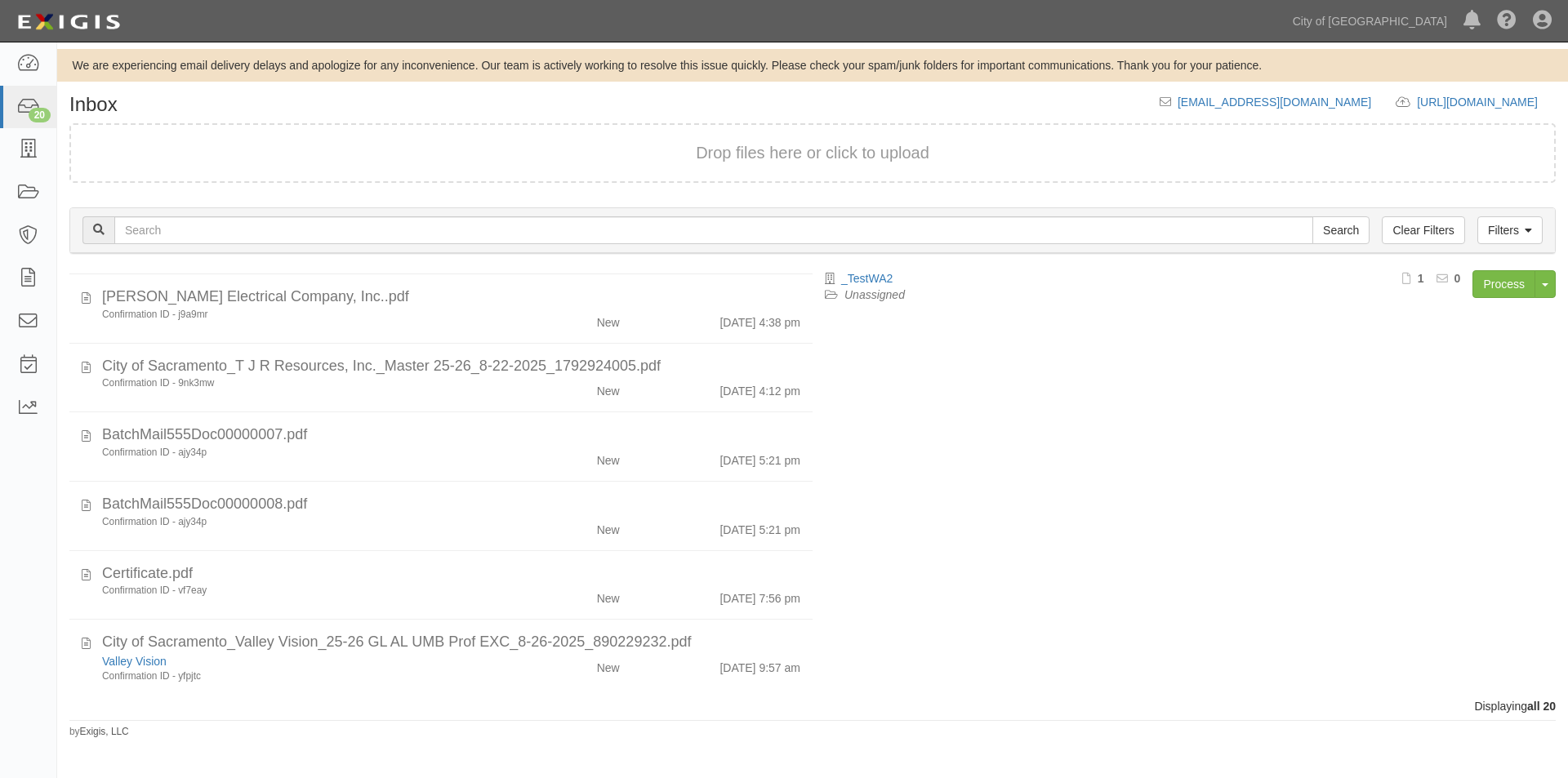
scroll to position [1029, 0]
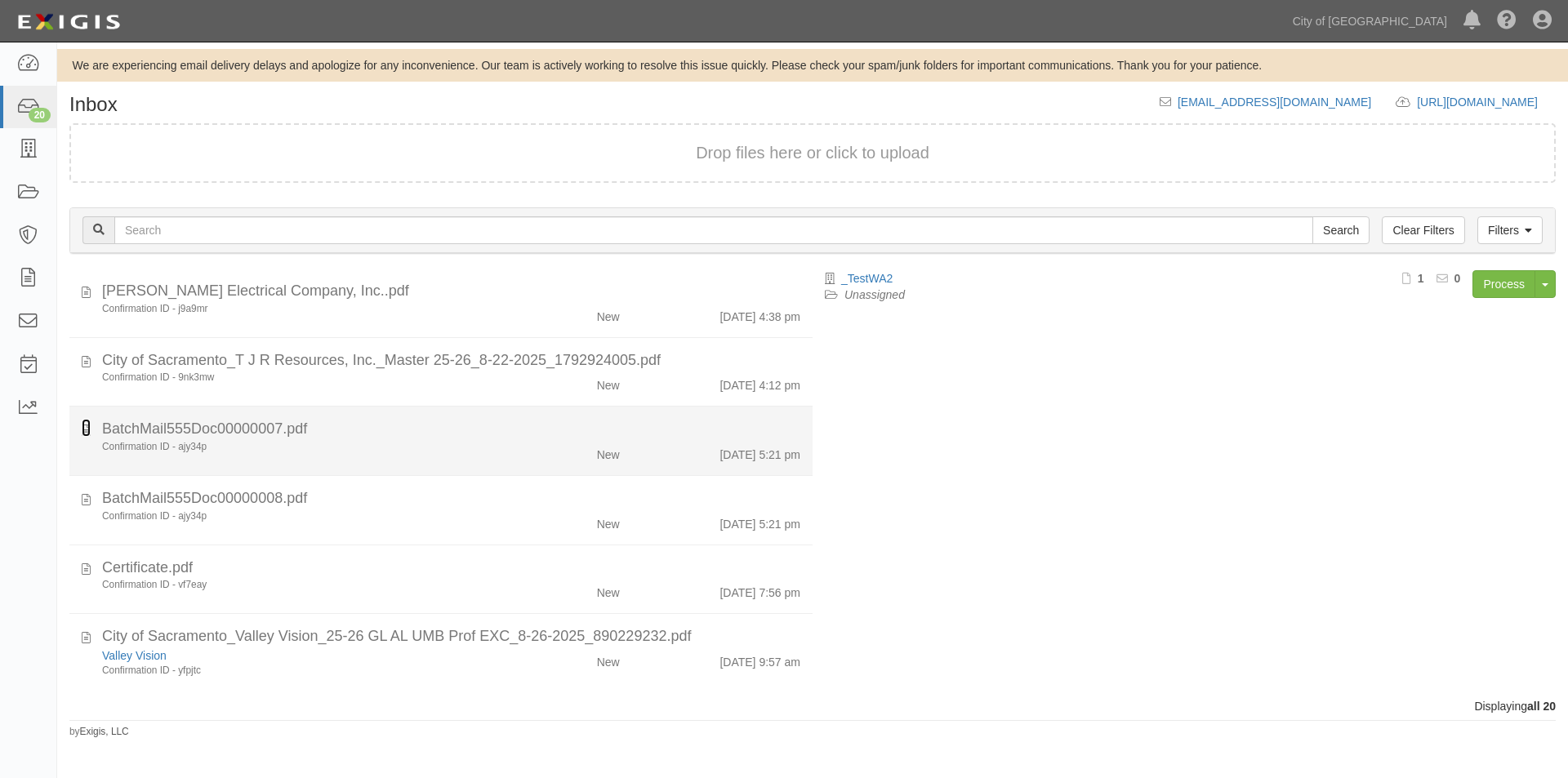
click at [84, 437] on icon at bounding box center [86, 427] width 9 height 18
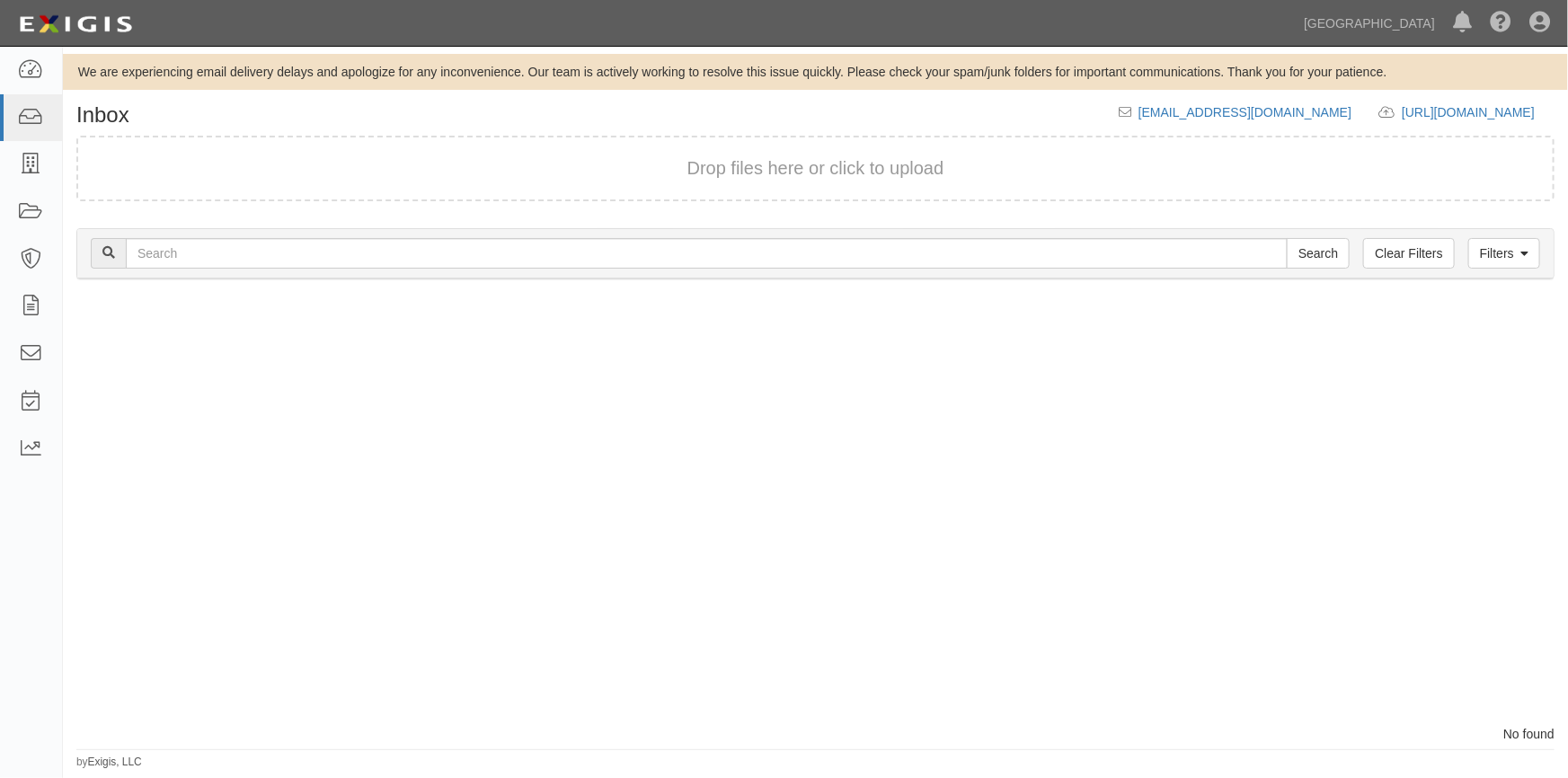
drag, startPoint x: 203, startPoint y: 561, endPoint x: 194, endPoint y: 555, distance: 10.8
click at [203, 561] on div at bounding box center [440, 511] width 753 height 428
